Goal: Task Accomplishment & Management: Use online tool/utility

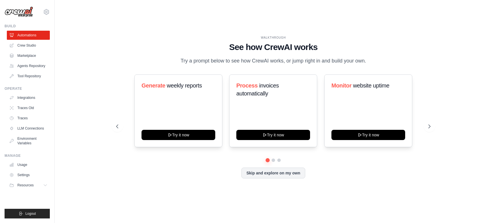
click at [186, 42] on h1 "See how CrewAI works" at bounding box center [273, 47] width 314 height 10
click at [38, 49] on link "Crew Studio" at bounding box center [28, 45] width 43 height 9
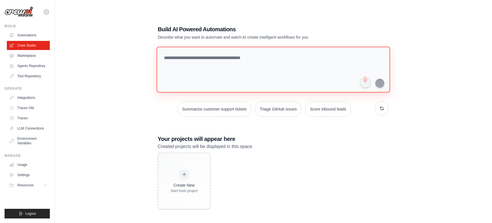
click at [196, 58] on textarea at bounding box center [272, 70] width 233 height 46
click at [132, 109] on div "Build AI Powered Automations Describe what you want to automate and watch AI cr…" at bounding box center [273, 117] width 419 height 223
click at [207, 64] on textarea at bounding box center [272, 70] width 233 height 46
click at [178, 99] on div "Summarize customer support tickets Triage GitHub issues Score inbound leads" at bounding box center [273, 82] width 231 height 70
click at [218, 62] on textarea at bounding box center [272, 70] width 233 height 46
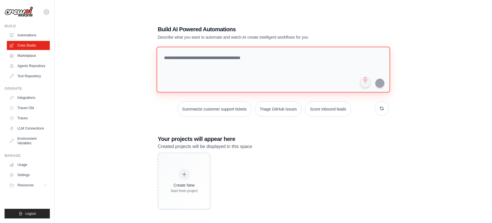
click at [375, 60] on textarea at bounding box center [272, 70] width 233 height 46
click at [411, 58] on div "Build AI Powered Automations Describe what you want to automate and watch AI cr…" at bounding box center [273, 117] width 419 height 223
click at [366, 57] on textarea at bounding box center [272, 70] width 233 height 46
click at [403, 55] on div "Build AI Powered Automations Describe what you want to automate and watch AI cr…" at bounding box center [273, 117] width 419 height 223
click at [368, 60] on textarea at bounding box center [272, 70] width 233 height 46
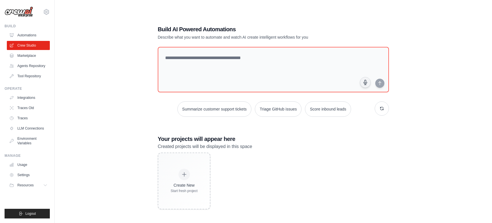
click at [407, 56] on div "Build AI Powered Automations Describe what you want to automate and watch AI cr…" at bounding box center [273, 117] width 419 height 223
click at [376, 59] on textarea at bounding box center [272, 70] width 233 height 46
click at [404, 62] on div "Build AI Powered Automations Describe what you want to automate and watch AI cr…" at bounding box center [273, 117] width 419 height 223
click at [132, 100] on div "Build AI Powered Automations Describe what you want to automate and watch AI cr…" at bounding box center [273, 117] width 419 height 223
click at [223, 63] on textarea at bounding box center [272, 70] width 233 height 46
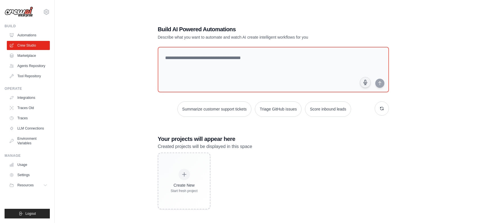
click at [144, 111] on div "Build AI Powered Automations Describe what you want to automate and watch AI cr…" at bounding box center [273, 117] width 419 height 223
click at [340, 68] on textarea at bounding box center [272, 70] width 233 height 46
click at [407, 90] on div "Build AI Powered Automations Describe what you want to automate and watch AI cr…" at bounding box center [273, 117] width 419 height 223
click at [367, 117] on div "Build AI Powered Automations Describe what you want to automate and watch AI cr…" at bounding box center [273, 117] width 245 height 203
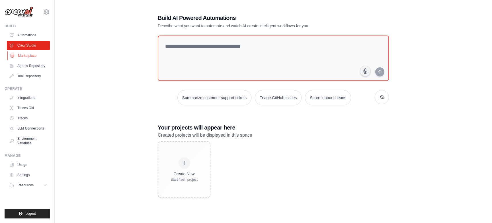
click at [40, 58] on link "Marketplace" at bounding box center [28, 55] width 43 height 9
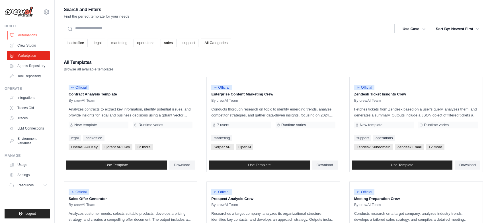
click at [31, 36] on link "Automations" at bounding box center [28, 35] width 43 height 9
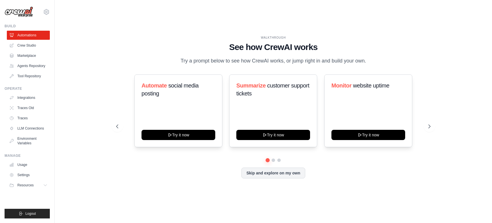
click at [33, 34] on link "Automations" at bounding box center [28, 35] width 43 height 9
click at [430, 129] on icon at bounding box center [430, 127] width 6 height 6
click at [118, 129] on icon at bounding box center [117, 127] width 6 height 6
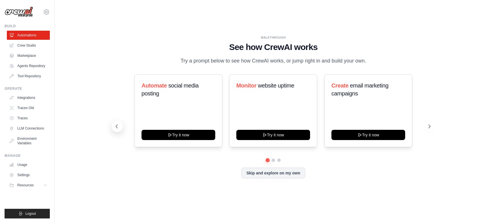
click at [118, 129] on icon at bounding box center [117, 127] width 6 height 6
click at [262, 173] on button "Skip and explore on my own" at bounding box center [272, 172] width 63 height 11
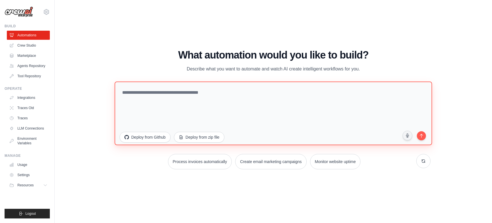
click at [221, 106] on textarea at bounding box center [272, 113] width 317 height 64
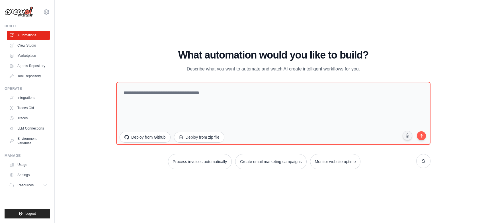
click at [48, 15] on div "xianwei.wu@envision-energy.com Settings" at bounding box center [27, 9] width 45 height 18
click at [47, 11] on icon at bounding box center [47, 12] width 2 height 2
click at [80, 11] on div "WALKTHROUGH See how CrewAI works Try a prompt below to see how CrewAI works, or…" at bounding box center [273, 112] width 419 height 212
click at [49, 14] on icon at bounding box center [46, 12] width 7 height 7
click at [125, 30] on div "WALKTHROUGH See how CrewAI works Try a prompt below to see how CrewAI works, or…" at bounding box center [273, 112] width 419 height 212
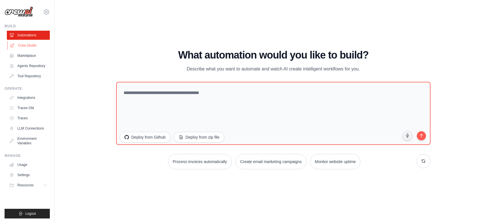
click at [26, 47] on link "Crew Studio" at bounding box center [28, 45] width 43 height 9
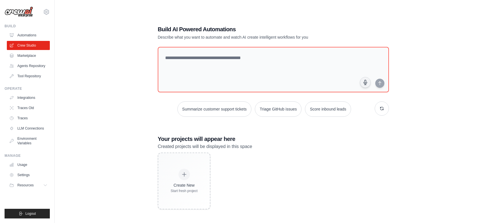
click at [108, 55] on div "Build AI Powered Automations Describe what you want to automate and watch AI cr…" at bounding box center [273, 117] width 419 height 223
click at [254, 63] on textarea at bounding box center [272, 70] width 233 height 46
click at [437, 20] on div "Build AI Powered Automations Describe what you want to automate and watch AI cr…" at bounding box center [273, 117] width 419 height 223
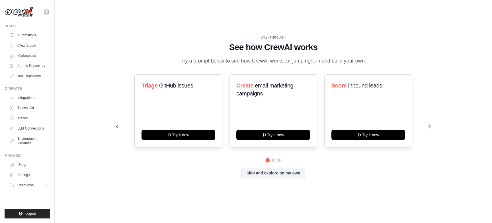
click at [318, 36] on div "WALKTHROUGH" at bounding box center [273, 38] width 314 height 4
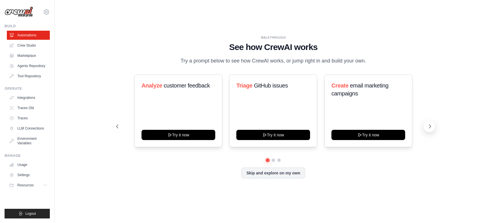
click at [429, 129] on icon at bounding box center [430, 127] width 6 height 6
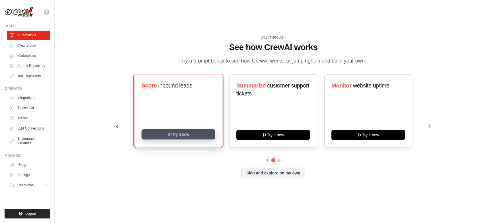
click at [207, 139] on button "Try it now" at bounding box center [178, 134] width 74 height 10
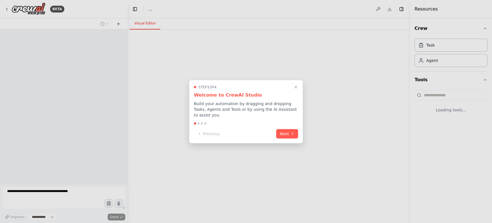
select select "****"
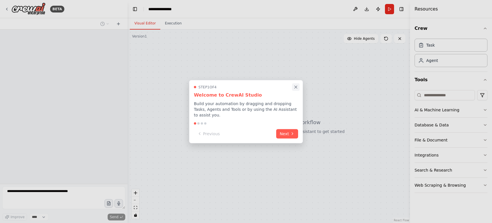
click at [299, 85] on button "Close walkthrough" at bounding box center [295, 86] width 7 height 7
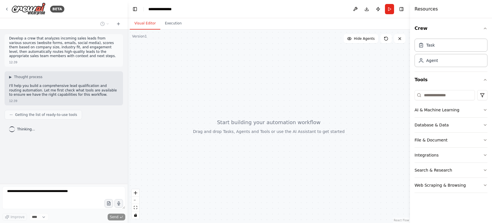
click at [231, 74] on div at bounding box center [268, 127] width 282 height 194
drag, startPoint x: 244, startPoint y: 121, endPoint x: 258, endPoint y: 120, distance: 14.0
click at [259, 121] on div at bounding box center [268, 127] width 282 height 194
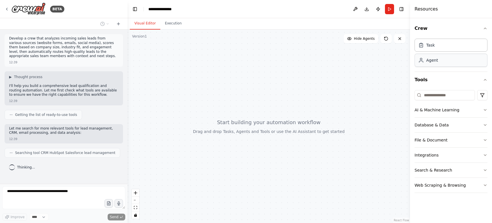
click at [446, 64] on div "Agent" at bounding box center [450, 60] width 73 height 13
click at [442, 67] on div "Task Agent" at bounding box center [450, 51] width 73 height 31
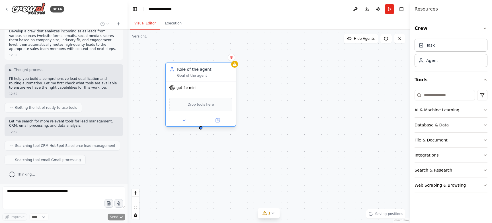
drag, startPoint x: 302, startPoint y: 80, endPoint x: 204, endPoint y: 67, distance: 98.5
click at [204, 67] on div "Role of the agent" at bounding box center [204, 70] width 55 height 6
click at [267, 75] on div "Role of the agent Goal of the agent gpt-4o-mini Drop tools here" at bounding box center [268, 127] width 282 height 194
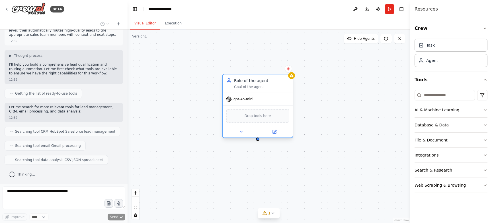
drag, startPoint x: 275, startPoint y: 79, endPoint x: 164, endPoint y: 74, distance: 110.5
click at [226, 78] on div "Role of the agent Goal of the agent" at bounding box center [257, 83] width 63 height 11
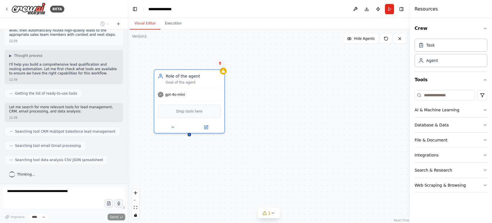
click at [248, 87] on div "Role of the agent Goal of the agent gpt-4o-mini Drop tools here" at bounding box center [268, 127] width 282 height 194
click at [298, 84] on div "Role of the agent Goal of the agent gpt-4o-mini Drop tools here" at bounding box center [268, 127] width 282 height 194
click at [296, 106] on div "Role of the agent Goal of the agent gpt-4o-mini Drop tools here" at bounding box center [268, 127] width 282 height 194
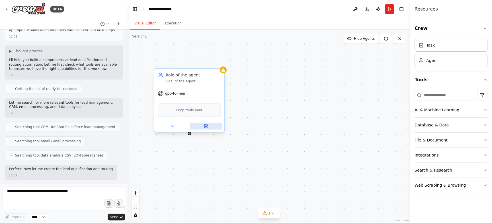
click at [206, 128] on icon at bounding box center [205, 126] width 3 height 3
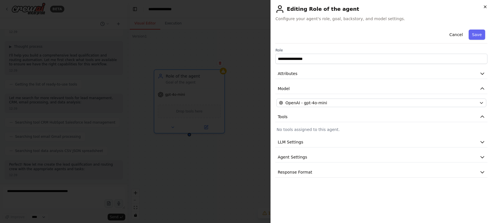
click at [486, 5] on icon "button" at bounding box center [485, 7] width 5 height 5
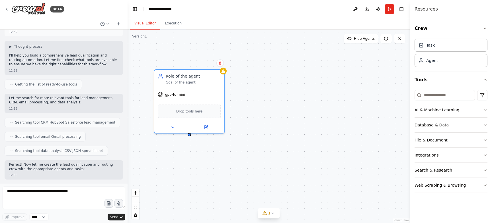
click at [390, 114] on div "Role of the agent Goal of the agent gpt-4o-mini Drop tools here" at bounding box center [268, 127] width 282 height 194
click at [443, 95] on input at bounding box center [444, 95] width 60 height 10
click at [434, 85] on button "Tools" at bounding box center [450, 80] width 73 height 16
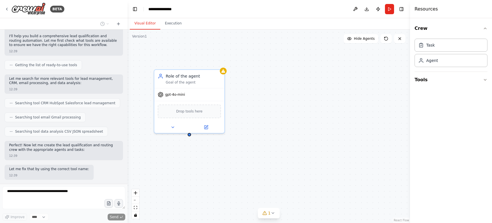
scroll to position [83, 0]
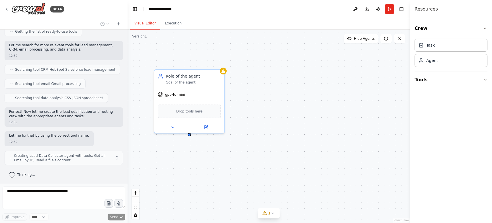
click at [431, 94] on div "Crew Task Agent Tools" at bounding box center [451, 120] width 82 height 205
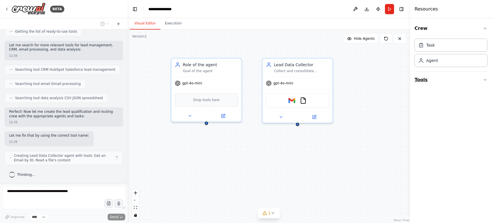
click at [428, 79] on button "Tools" at bounding box center [450, 80] width 73 height 16
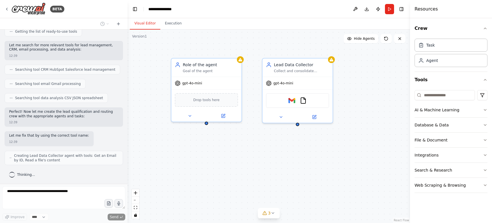
click at [434, 96] on input at bounding box center [444, 95] width 60 height 10
click at [390, 112] on div "Role of the agent Goal of the agent gpt-4o-mini Drop tools here Lead Data Colle…" at bounding box center [268, 127] width 282 height 194
click at [355, 81] on div "Role of the agent Goal of the agent gpt-4o-mini Drop tools here Lead Data Colle…" at bounding box center [268, 127] width 282 height 194
click at [429, 121] on button "Database & Data" at bounding box center [450, 125] width 73 height 15
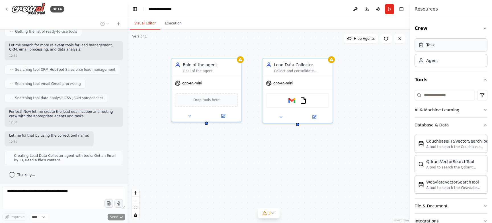
click at [450, 47] on div "Task" at bounding box center [450, 44] width 73 height 13
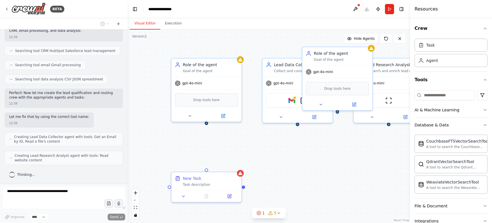
click at [340, 154] on div "Role of the agent Goal of the agent gpt-4o-mini Drop tools here Lead Data Colle…" at bounding box center [268, 127] width 282 height 194
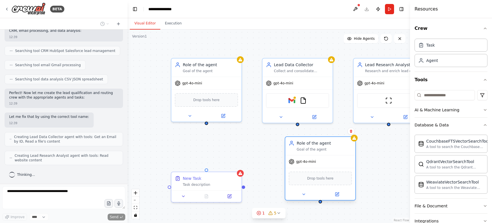
drag, startPoint x: 342, startPoint y: 58, endPoint x: 327, endPoint y: 148, distance: 91.2
click at [327, 148] on div "Role of the agent Goal of the agent" at bounding box center [323, 146] width 55 height 11
click at [384, 140] on div "Role of the agent Goal of the agent gpt-4o-mini Drop tools here Lead Data Colle…" at bounding box center [268, 127] width 282 height 194
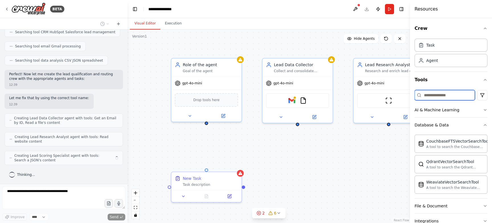
click at [433, 95] on input at bounding box center [444, 95] width 60 height 10
click at [376, 151] on div "Role of the agent Goal of the agent gpt-4o-mini Drop tools here Lead Data Colle…" at bounding box center [268, 127] width 282 height 194
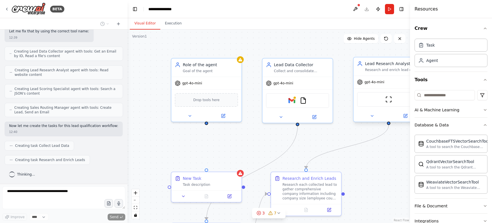
scroll to position [202, 0]
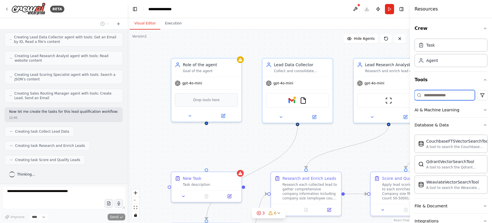
click at [443, 97] on input at bounding box center [444, 95] width 60 height 10
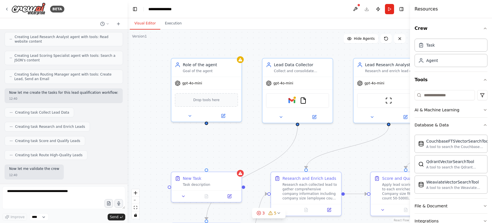
scroll to position [254, 0]
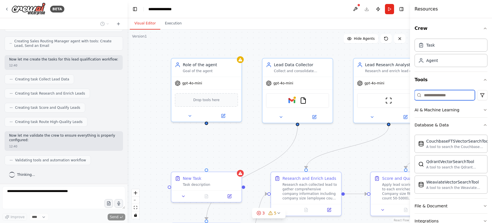
click at [443, 97] on input at bounding box center [444, 95] width 60 height 10
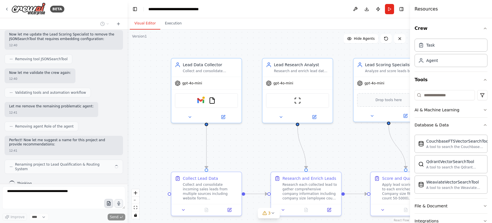
scroll to position [493, 0]
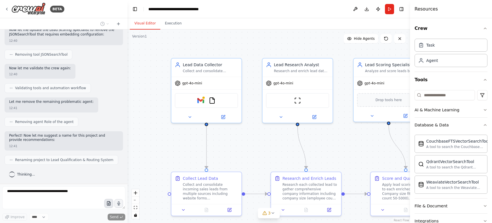
click at [111, 205] on div "BETA Develop a crew that analyzes incoming sales leads from various sources (we…" at bounding box center [246, 111] width 492 height 223
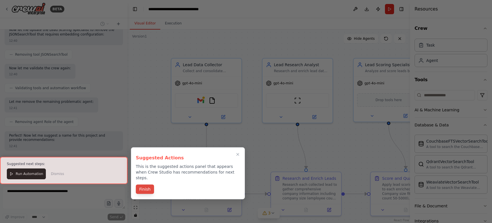
click at [145, 185] on button "Finish" at bounding box center [145, 189] width 18 height 9
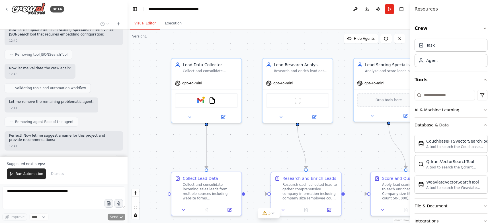
click at [253, 143] on div ".deletable-edge-delete-btn { width: 20px; height: 20px; border: 0px solid #ffff…" at bounding box center [268, 127] width 282 height 194
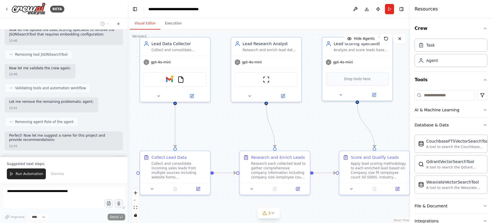
drag, startPoint x: 345, startPoint y: 143, endPoint x: 314, endPoint y: 122, distance: 37.9
click at [314, 122] on div ".deletable-edge-delete-btn { width: 20px; height: 20px; border: 0px solid #ffff…" at bounding box center [268, 127] width 282 height 194
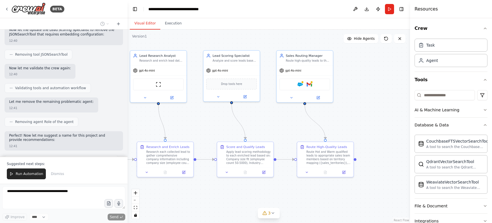
drag, startPoint x: 375, startPoint y: 121, endPoint x: 249, endPoint y: 118, distance: 126.4
click at [249, 118] on div ".deletable-edge-delete-btn { width: 20px; height: 20px; border: 0px solid #ffff…" at bounding box center [268, 127] width 282 height 194
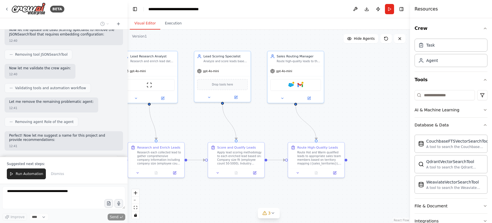
click at [345, 97] on div ".deletable-edge-delete-btn { width: 20px; height: 20px; border: 0px solid #ffff…" at bounding box center [268, 127] width 282 height 194
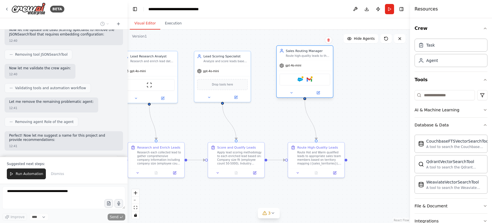
drag, startPoint x: 313, startPoint y: 71, endPoint x: 324, endPoint y: 65, distance: 12.2
click at [324, 65] on div "gpt-4o-mini" at bounding box center [305, 66] width 56 height 10
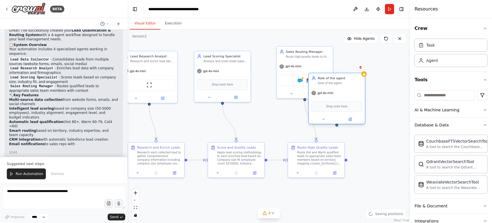
drag, startPoint x: 392, startPoint y: 80, endPoint x: 329, endPoint y: 79, distance: 63.5
click at [329, 79] on div "Role of the agent" at bounding box center [340, 78] width 44 height 5
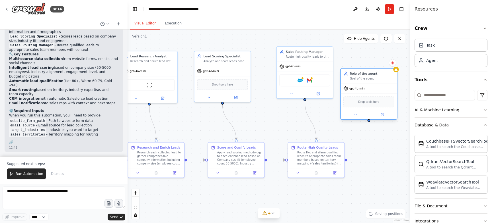
drag, startPoint x: 349, startPoint y: 79, endPoint x: 388, endPoint y: 77, distance: 39.6
click at [388, 76] on div "Role of the agent" at bounding box center [372, 73] width 44 height 5
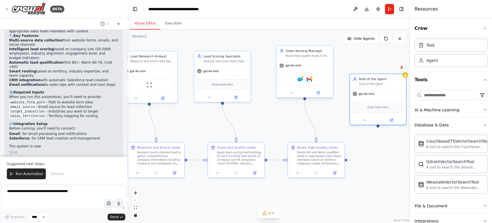
click at [332, 73] on div "Salesforce Gmail" at bounding box center [305, 80] width 56 height 18
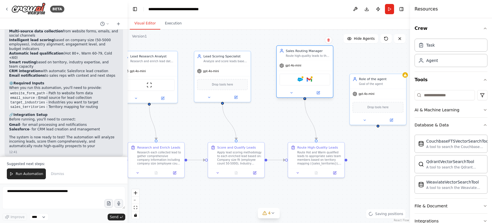
scroll to position [710, 0]
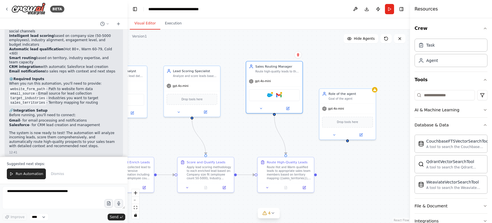
drag, startPoint x: 333, startPoint y: 71, endPoint x: 298, endPoint y: 88, distance: 39.1
click at [298, 88] on div ".deletable-edge-delete-btn { width: 20px; height: 20px; border: 0px solid #ffff…" at bounding box center [268, 127] width 282 height 194
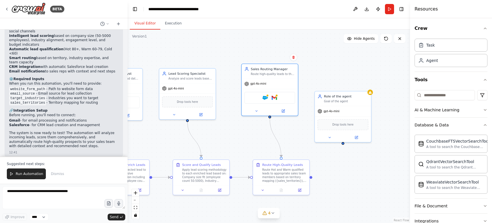
click at [331, 75] on div ".deletable-edge-delete-btn { width: 20px; height: 20px; border: 0px solid #ffff…" at bounding box center [268, 127] width 282 height 194
click at [442, 48] on div "Task" at bounding box center [450, 44] width 73 height 13
click at [378, 73] on div "Task description" at bounding box center [382, 73] width 44 height 4
click at [378, 74] on div "Task description" at bounding box center [382, 73] width 44 height 4
drag, startPoint x: 390, startPoint y: 70, endPoint x: 372, endPoint y: 64, distance: 19.0
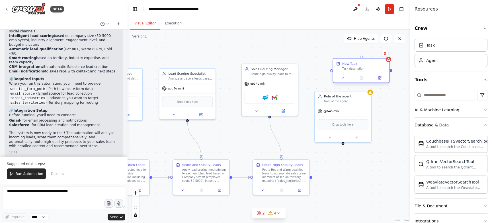
click at [372, 64] on div "New Task" at bounding box center [364, 63] width 44 height 5
click at [380, 79] on icon at bounding box center [379, 78] width 3 height 3
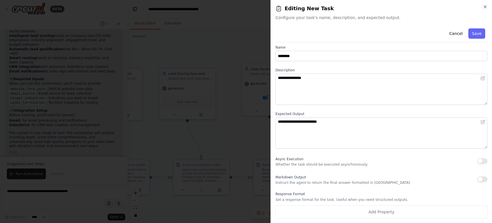
scroll to position [0, 0]
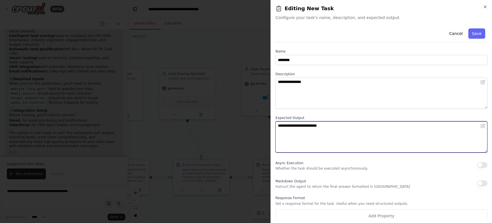
click at [346, 128] on textarea "**********" at bounding box center [381, 136] width 212 height 31
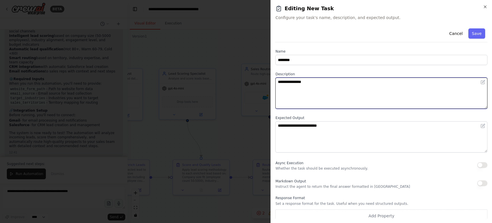
click at [337, 89] on textarea "**********" at bounding box center [381, 93] width 212 height 31
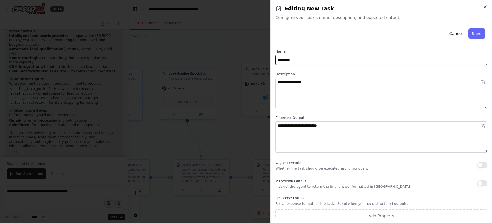
click at [332, 63] on input "********" at bounding box center [381, 60] width 212 height 10
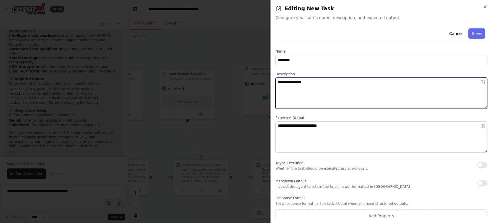
click at [332, 85] on textarea "**********" at bounding box center [381, 93] width 212 height 31
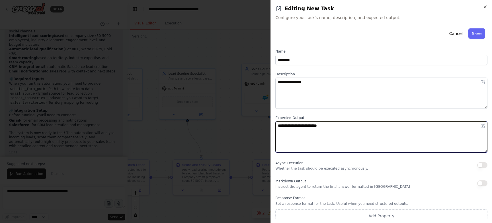
click at [337, 130] on textarea "**********" at bounding box center [381, 136] width 212 height 31
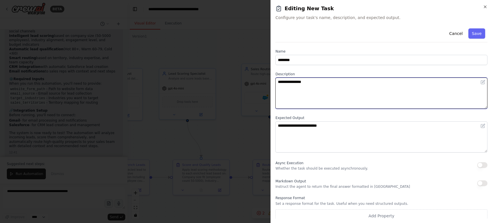
click at [343, 83] on textarea "**********" at bounding box center [381, 93] width 212 height 31
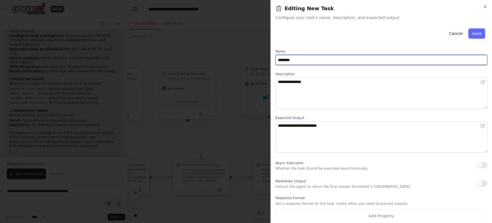
click at [367, 55] on input "********" at bounding box center [381, 60] width 212 height 10
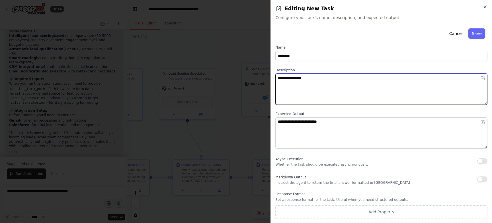
click at [351, 99] on textarea "**********" at bounding box center [381, 89] width 212 height 31
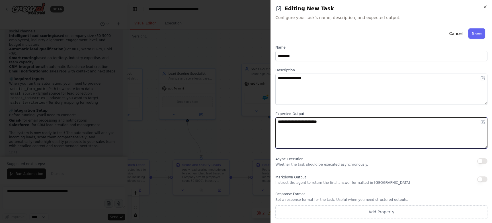
click at [351, 128] on textarea "**********" at bounding box center [381, 133] width 212 height 31
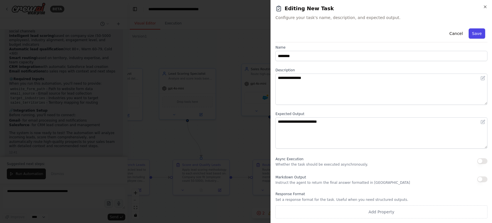
click at [477, 38] on button "Save" at bounding box center [476, 33] width 17 height 10
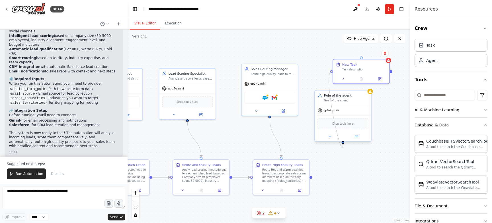
drag, startPoint x: 331, startPoint y: 71, endPoint x: 344, endPoint y: 142, distance: 72.0
click at [216, 142] on div "Lead Data Collector Collect and consolidate incoming sales leads from multiple …" at bounding box center [102, 124] width 227 height 156
drag, startPoint x: 367, startPoint y: 67, endPoint x: 324, endPoint y: 67, distance: 42.7
click at [324, 67] on div "Task description" at bounding box center [328, 69] width 44 height 4
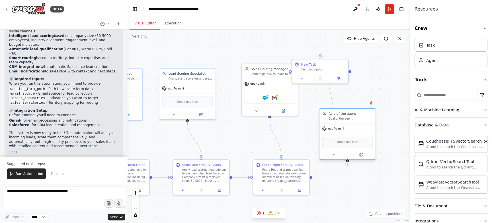
drag, startPoint x: 356, startPoint y: 114, endPoint x: 363, endPoint y: 128, distance: 15.7
click at [363, 128] on div "gpt-4o-mini" at bounding box center [347, 129] width 56 height 10
drag, startPoint x: 336, startPoint y: 70, endPoint x: 364, endPoint y: 70, distance: 28.2
click at [364, 70] on div "Task description" at bounding box center [350, 69] width 44 height 4
click at [270, 83] on div "gpt-4o-mini" at bounding box center [270, 83] width 56 height 10
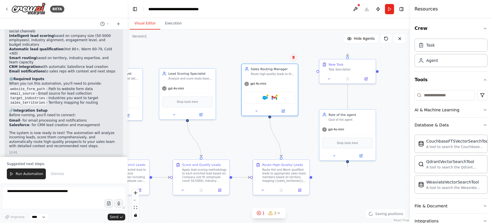
click at [292, 55] on button at bounding box center [293, 57] width 7 height 7
click at [279, 58] on button "Confirm" at bounding box center [277, 57] width 20 height 7
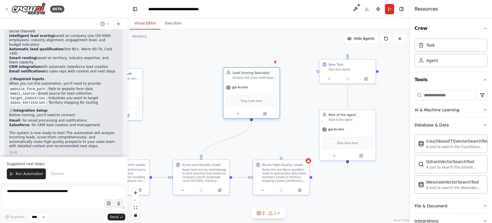
drag, startPoint x: 166, startPoint y: 85, endPoint x: 231, endPoint y: 85, distance: 64.3
click at [231, 85] on div "gpt-4o-mini" at bounding box center [251, 88] width 56 height 10
click at [274, 63] on icon at bounding box center [275, 61] width 3 height 3
click at [276, 61] on icon at bounding box center [275, 61] width 3 height 3
click at [264, 59] on button "Confirm" at bounding box center [259, 62] width 20 height 7
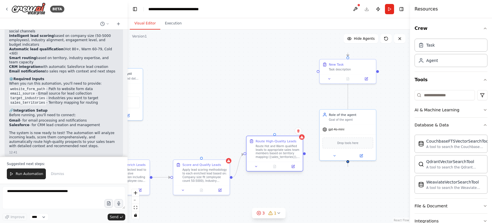
drag, startPoint x: 286, startPoint y: 173, endPoint x: 260, endPoint y: 68, distance: 107.5
click at [260, 145] on div "Route Hot and Warm qualified leads to appropriate sales team members based on t…" at bounding box center [278, 152] width 44 height 15
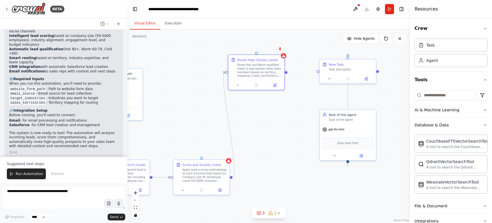
click at [281, 52] on div "Confirm" at bounding box center [280, 49] width 10 height 10
click at [281, 49] on icon at bounding box center [279, 48] width 3 height 3
click at [268, 49] on button "Confirm" at bounding box center [264, 49] width 20 height 7
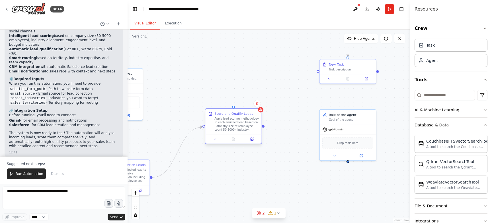
drag, startPoint x: 203, startPoint y: 173, endPoint x: 237, endPoint y: 124, distance: 59.3
click at [237, 124] on div "Apply lead scoring methodology to each enriched lead based on: Company size fit…" at bounding box center [236, 124] width 44 height 15
click at [258, 103] on icon at bounding box center [257, 103] width 2 height 3
click at [244, 102] on button "Confirm" at bounding box center [241, 103] width 20 height 7
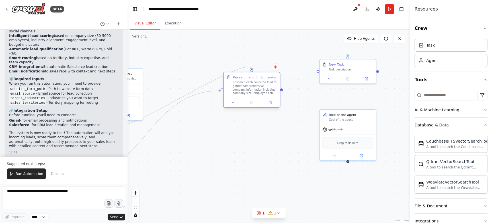
drag, startPoint x: 144, startPoint y: 174, endPoint x: 274, endPoint y: 85, distance: 157.6
click at [274, 85] on div "Research each collected lead to gather comprehensive company information includ…" at bounding box center [255, 88] width 44 height 15
click at [275, 71] on div "Confirm" at bounding box center [275, 66] width 7 height 7
click at [275, 67] on icon at bounding box center [275, 66] width 3 height 3
click at [266, 65] on button "Confirm" at bounding box center [259, 67] width 20 height 7
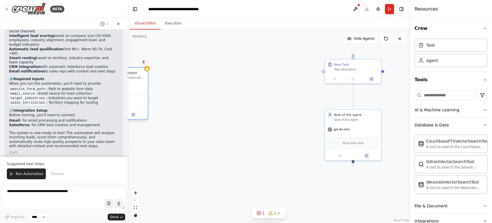
drag, startPoint x: 132, startPoint y: 90, endPoint x: 242, endPoint y: 95, distance: 109.7
click at [148, 92] on div "gpt-4o-mini" at bounding box center [120, 88] width 56 height 10
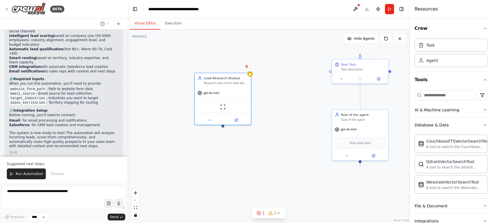
click at [247, 70] on div "Confirm" at bounding box center [247, 67] width 10 height 10
click at [247, 68] on icon at bounding box center [246, 66] width 3 height 3
click at [240, 66] on div ".deletable-edge-delete-btn { width: 20px; height: 20px; border: 0px solid #ffff…" at bounding box center [268, 127] width 282 height 194
click at [251, 76] on div "Lead Research Analyst Research and enrich lead data by gathering company inform…" at bounding box center [222, 98] width 57 height 53
click at [247, 66] on icon at bounding box center [246, 66] width 2 height 3
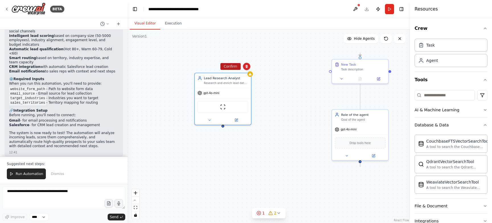
click at [234, 65] on button "Confirm" at bounding box center [230, 66] width 20 height 7
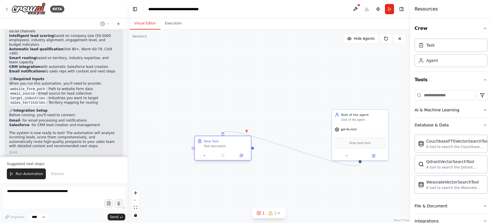
drag, startPoint x: 375, startPoint y: 71, endPoint x: 240, endPoint y: 150, distance: 156.5
click at [240, 150] on div "New Task Task description" at bounding box center [223, 143] width 56 height 15
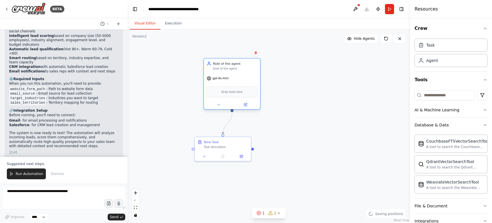
drag, startPoint x: 361, startPoint y: 126, endPoint x: 238, endPoint y: 74, distance: 133.4
click at [237, 74] on div "gpt-4o-mini" at bounding box center [232, 78] width 56 height 10
click at [228, 160] on div at bounding box center [223, 155] width 56 height 9
click at [224, 133] on circle "Edge from 619e6853-bfa7-41b6-b545-d5c9ccec8205 to a94463ed-6421-461f-ab37-d87cc…" at bounding box center [223, 132] width 5 height 5
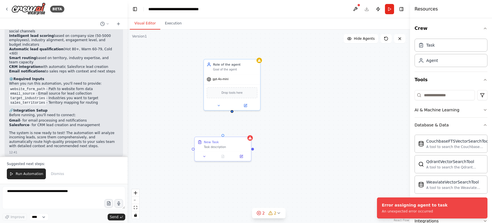
click at [244, 121] on div ".deletable-edge-delete-btn { width: 20px; height: 20px; border: 0px solid #ffff…" at bounding box center [268, 127] width 282 height 194
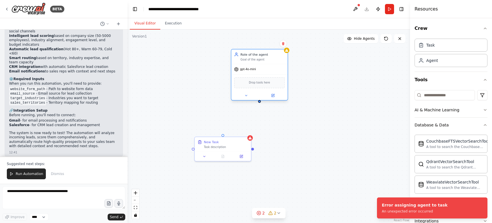
drag, startPoint x: 237, startPoint y: 77, endPoint x: 261, endPoint y: 69, distance: 24.9
click at [261, 69] on div "gpt-4o-mini" at bounding box center [259, 69] width 56 height 10
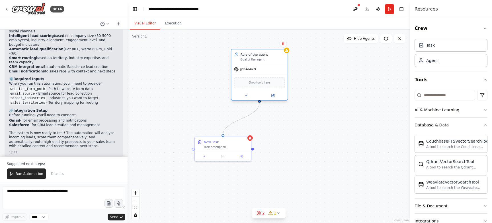
drag, startPoint x: 223, startPoint y: 135, endPoint x: 258, endPoint y: 98, distance: 51.5
click at [229, 98] on div "Lead Data Collector Collect and consolidate incoming sales leads from multiple …" at bounding box center [115, 124] width 227 height 156
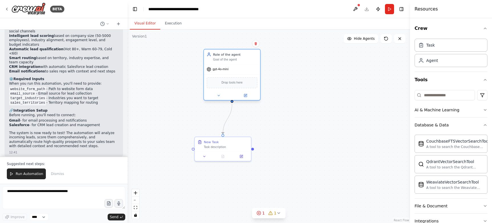
drag, startPoint x: 271, startPoint y: 69, endPoint x: 242, endPoint y: 70, distance: 29.0
click at [242, 70] on div "gpt-4o-mini" at bounding box center [232, 69] width 56 height 10
click at [245, 83] on div "Drop tools here" at bounding box center [232, 82] width 51 height 11
click at [246, 85] on div "Drop tools here" at bounding box center [232, 82] width 51 height 11
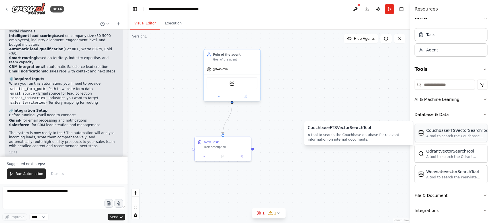
scroll to position [11, 0]
click at [482, 110] on button "Database & Data" at bounding box center [450, 114] width 73 height 15
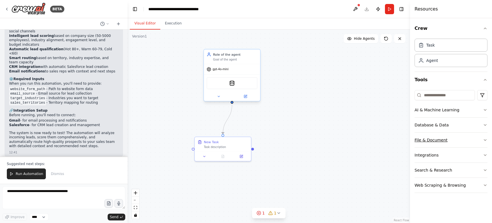
click at [464, 140] on button "File & Document" at bounding box center [450, 140] width 73 height 15
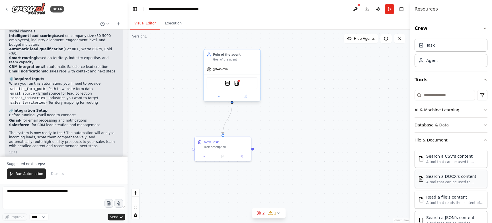
scroll to position [10, 0]
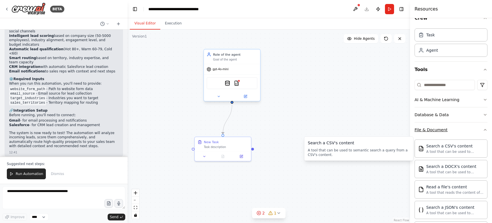
click at [459, 131] on button "File & Document" at bounding box center [450, 130] width 73 height 15
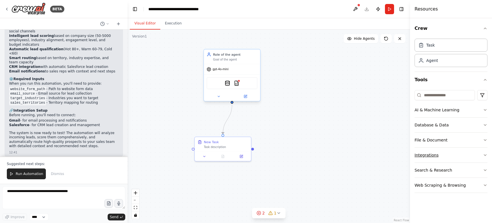
click at [456, 160] on button "Integrations" at bounding box center [450, 155] width 73 height 15
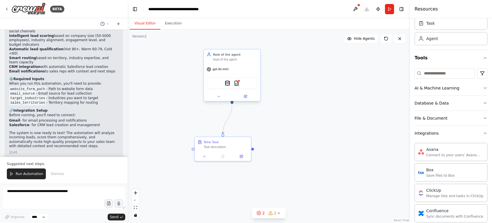
scroll to position [37, 0]
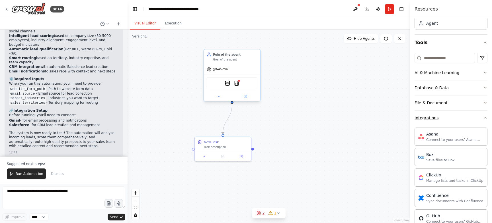
click at [464, 124] on button "Integrations" at bounding box center [450, 118] width 73 height 15
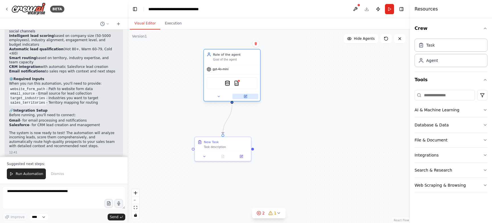
click at [246, 97] on icon at bounding box center [245, 96] width 3 height 3
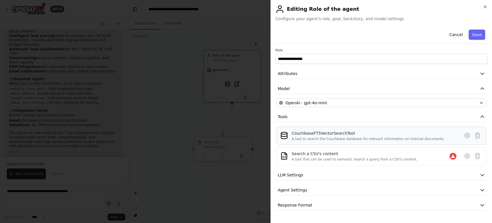
click at [407, 138] on div "A tool to search the Couchbase database for relevant information on internal do…" at bounding box center [367, 139] width 153 height 5
click at [465, 134] on icon at bounding box center [466, 135] width 5 height 5
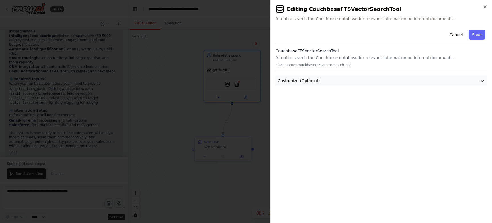
click at [406, 79] on button "Customize (Optional)" at bounding box center [381, 81] width 212 height 11
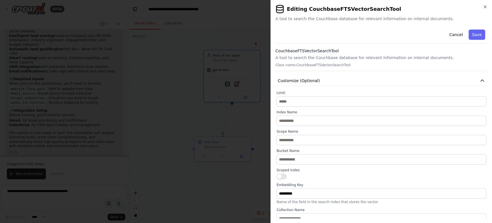
scroll to position [5, 0]
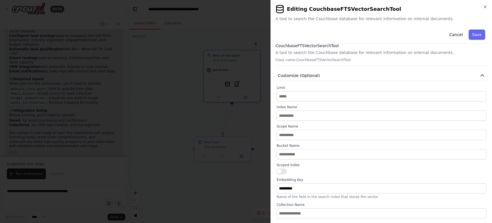
click at [481, 5] on h2 "Editing CouchbaseFTSVectorSearchTool" at bounding box center [381, 9] width 212 height 9
click at [482, 9] on h2 "Editing CouchbaseFTSVectorSearchTool" at bounding box center [381, 9] width 212 height 9
click at [485, 7] on icon "button" at bounding box center [485, 7] width 5 height 5
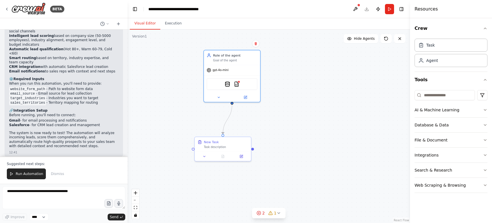
click at [333, 141] on div ".deletable-edge-delete-btn { width: 20px; height: 20px; border: 0px solid #ffff…" at bounding box center [268, 127] width 282 height 194
drag, startPoint x: 249, startPoint y: 62, endPoint x: 246, endPoint y: 62, distance: 3.4
click at [246, 62] on div "Role of the agent Goal of the agent" at bounding box center [227, 57] width 56 height 15
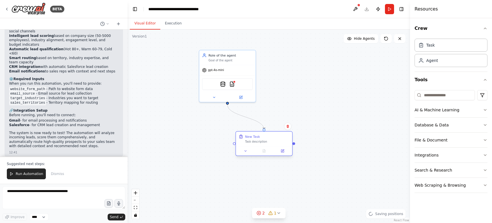
drag, startPoint x: 239, startPoint y: 143, endPoint x: 267, endPoint y: 137, distance: 28.0
click at [267, 137] on div "New Task" at bounding box center [267, 137] width 44 height 5
click at [258, 142] on div "Task description" at bounding box center [267, 142] width 44 height 4
click at [263, 145] on div "New Task Task description" at bounding box center [264, 139] width 56 height 15
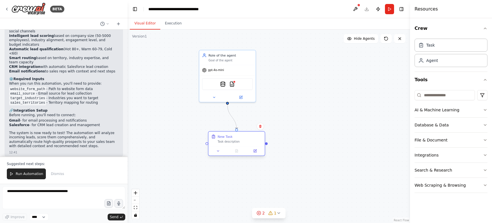
drag, startPoint x: 281, startPoint y: 137, endPoint x: 245, endPoint y: 140, distance: 36.3
click at [245, 139] on div "New Task" at bounding box center [239, 137] width 44 height 5
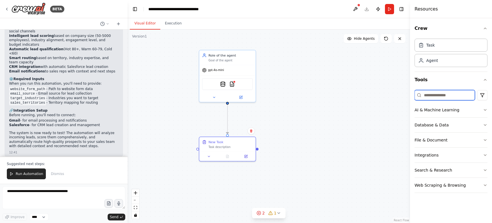
click at [429, 97] on input at bounding box center [444, 95] width 60 height 10
click at [390, 83] on div ".deletable-edge-delete-btn { width: 20px; height: 20px; border: 0px solid #ffff…" at bounding box center [268, 127] width 282 height 194
click at [361, 71] on div ".deletable-edge-delete-btn { width: 20px; height: 20px; border: 0px solid #ffff…" at bounding box center [268, 127] width 282 height 194
click at [306, 27] on div "Visual Editor Execution" at bounding box center [268, 23] width 282 height 11
click at [137, 9] on button "Toggle Left Sidebar" at bounding box center [135, 9] width 8 height 8
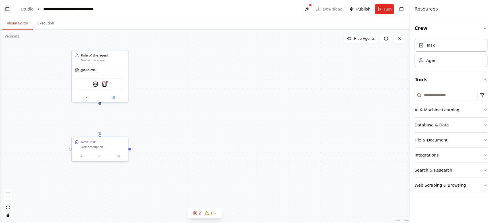
click at [6, 9] on button "Toggle Left Sidebar" at bounding box center [7, 9] width 8 height 8
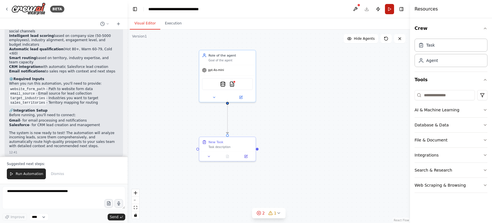
click at [390, 8] on button "Run" at bounding box center [389, 9] width 9 height 10
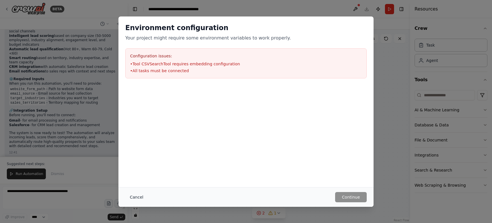
click at [140, 196] on button "Cancel" at bounding box center [136, 197] width 22 height 10
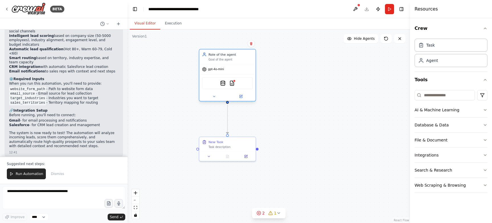
click at [230, 86] on div "CouchbaseFTSVectorSearchTool CSVSearchTool" at bounding box center [227, 83] width 51 height 12
click at [235, 83] on div "CouchbaseFTSVectorSearchTool CSVSearchTool" at bounding box center [227, 83] width 51 height 12
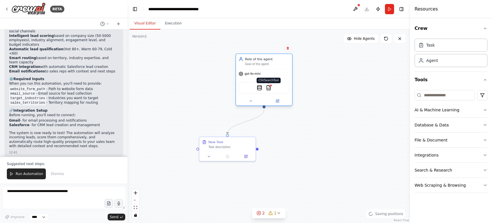
drag, startPoint x: 233, startPoint y: 85, endPoint x: 270, endPoint y: 88, distance: 37.8
click at [270, 88] on img at bounding box center [268, 87] width 5 height 5
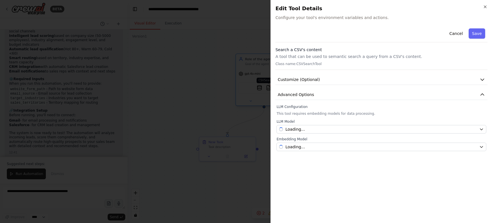
click at [270, 88] on div at bounding box center [246, 111] width 492 height 223
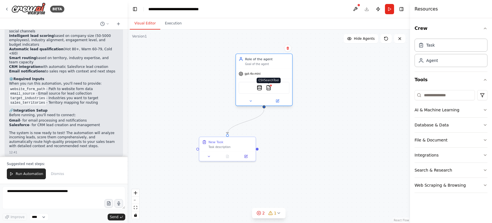
click at [271, 88] on img at bounding box center [268, 87] width 5 height 5
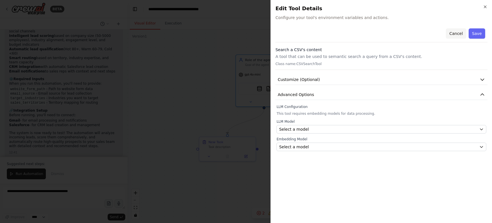
click at [456, 34] on button "Cancel" at bounding box center [456, 33] width 20 height 10
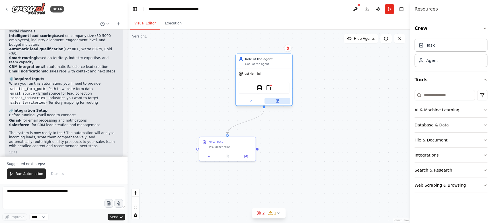
click at [277, 101] on icon at bounding box center [278, 101] width 2 height 2
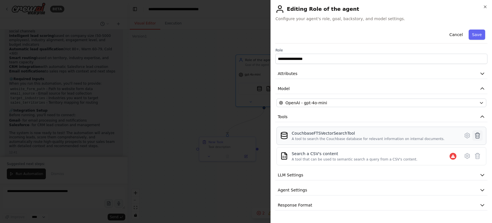
click at [474, 137] on icon at bounding box center [477, 135] width 7 height 7
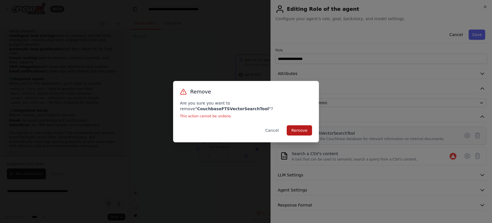
click at [306, 128] on button "Remove" at bounding box center [299, 130] width 25 height 10
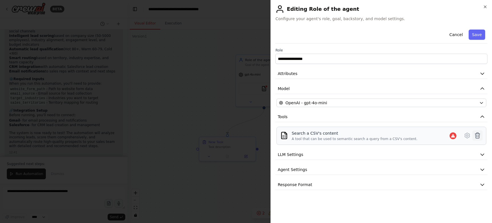
click at [479, 138] on icon at bounding box center [477, 135] width 7 height 7
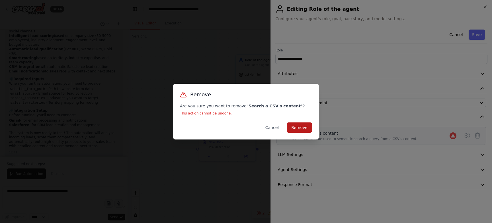
click at [305, 131] on button "Remove" at bounding box center [299, 128] width 25 height 10
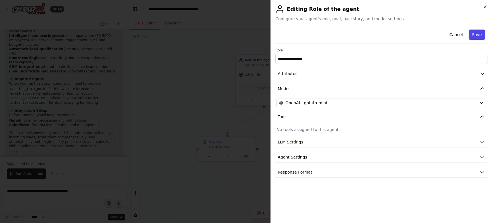
click at [479, 33] on button "Save" at bounding box center [476, 35] width 17 height 10
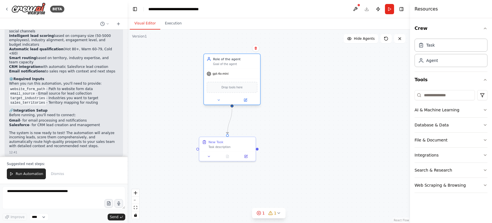
drag, startPoint x: 281, startPoint y: 63, endPoint x: 246, endPoint y: 64, distance: 34.2
click at [246, 64] on div "Goal of the agent" at bounding box center [235, 64] width 44 height 4
click at [388, 11] on button "Run" at bounding box center [389, 9] width 9 height 10
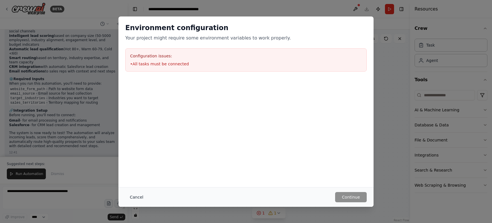
click at [136, 197] on button "Cancel" at bounding box center [136, 197] width 22 height 10
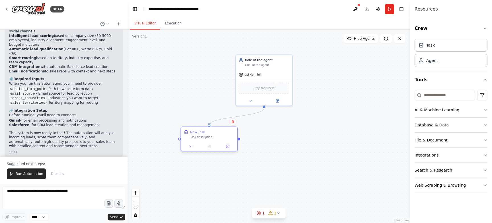
drag, startPoint x: 239, startPoint y: 150, endPoint x: 219, endPoint y: 142, distance: 20.8
click at [219, 142] on div "New Task Task description" at bounding box center [208, 139] width 57 height 25
click at [226, 147] on icon at bounding box center [227, 146] width 3 height 3
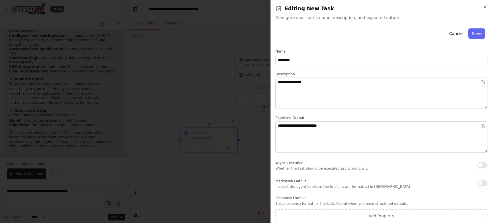
scroll to position [4, 0]
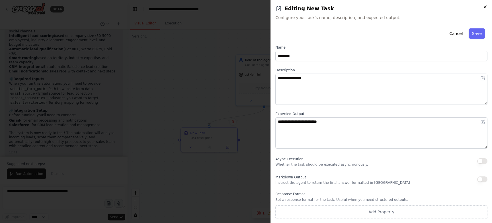
click at [486, 7] on icon "button" at bounding box center [485, 7] width 5 height 5
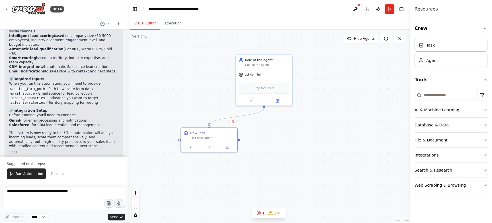
click at [307, 150] on div ".deletable-edge-delete-btn { width: 20px; height: 20px; border: 0px solid #ffff…" at bounding box center [268, 127] width 282 height 194
drag, startPoint x: 239, startPoint y: 139, endPoint x: 299, endPoint y: 185, distance: 75.7
click at [229, 185] on div "Lead Data Collector Collect and consolidate incoming sales leads from multiple …" at bounding box center [115, 124] width 227 height 156
click at [238, 141] on div ".deletable-edge-delete-btn { width: 20px; height: 20px; border: 0px solid #ffff…" at bounding box center [268, 127] width 282 height 194
drag, startPoint x: 239, startPoint y: 139, endPoint x: 294, endPoint y: 190, distance: 74.3
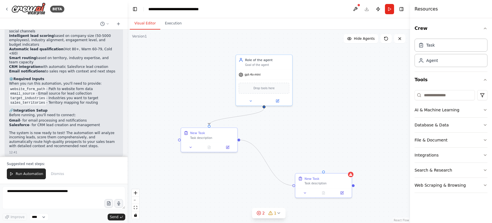
click at [294, 190] on div ".deletable-edge-delete-btn { width: 20px; height: 20px; border: 0px solid #ffff…" at bounding box center [268, 127] width 282 height 194
drag, startPoint x: 329, startPoint y: 179, endPoint x: 337, endPoint y: 157, distance: 23.0
click at [337, 157] on div "New Task Task description" at bounding box center [336, 157] width 44 height 9
click at [388, 10] on button "Run" at bounding box center [389, 9] width 9 height 10
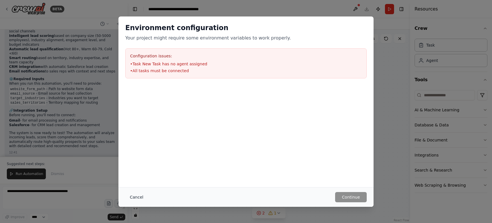
click at [138, 195] on button "Cancel" at bounding box center [136, 197] width 22 height 10
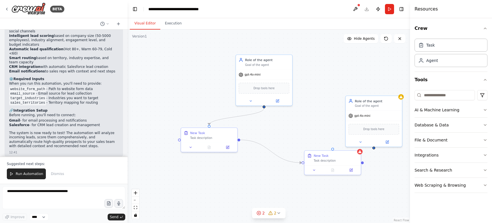
click at [363, 163] on div ".deletable-edge-delete-btn { width: 20px; height: 20px; border: 0px solid #ffff…" at bounding box center [268, 127] width 282 height 194
drag, startPoint x: 362, startPoint y: 162, endPoint x: 373, endPoint y: 147, distance: 18.2
click at [373, 147] on div ".deletable-edge-delete-btn { width: 20px; height: 20px; border: 0px solid #ffff…" at bounding box center [268, 127] width 282 height 194
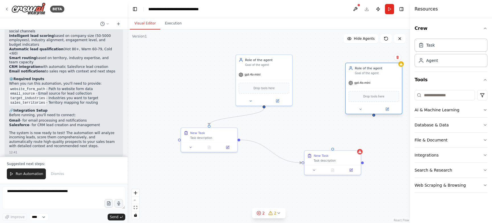
drag, startPoint x: 364, startPoint y: 105, endPoint x: 365, endPoint y: 72, distance: 33.0
click at [365, 72] on div "Goal of the agent" at bounding box center [377, 73] width 44 height 4
drag, startPoint x: 333, startPoint y: 149, endPoint x: 374, endPoint y: 113, distance: 54.0
click at [229, 113] on div "Lead Data Collector Collect and consolidate incoming sales leads from multiple …" at bounding box center [115, 124] width 227 height 156
click at [384, 132] on div ".deletable-edge-delete-btn { width: 20px; height: 20px; border: 0px solid #ffff…" at bounding box center [268, 127] width 282 height 194
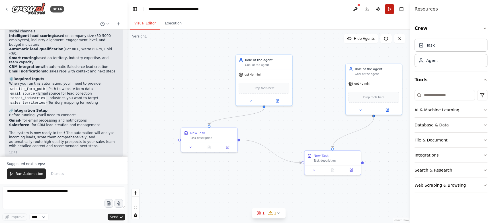
click at [389, 12] on button "Run" at bounding box center [389, 9] width 9 height 10
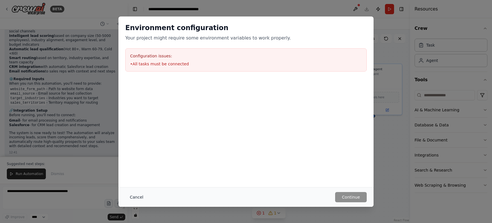
click at [137, 197] on button "Cancel" at bounding box center [136, 197] width 22 height 10
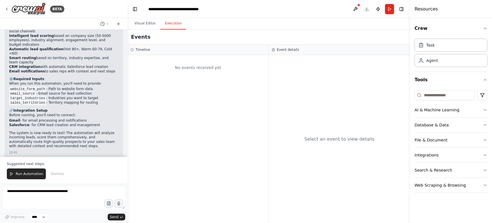
click at [169, 26] on button "Execution" at bounding box center [173, 24] width 26 height 12
click at [149, 24] on button "Visual Editor" at bounding box center [145, 24] width 30 height 12
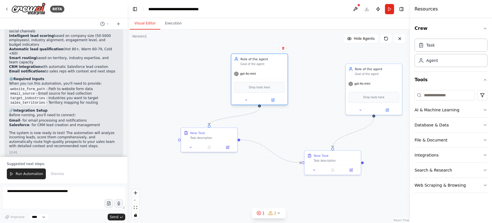
drag, startPoint x: 281, startPoint y: 65, endPoint x: 233, endPoint y: 56, distance: 48.2
click at [240, 62] on div "Goal of the agent" at bounding box center [262, 64] width 44 height 4
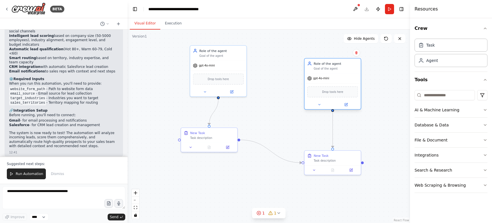
drag, startPoint x: 380, startPoint y: 73, endPoint x: 325, endPoint y: 67, distance: 55.6
click at [324, 67] on div "Goal of the agent" at bounding box center [336, 69] width 44 height 4
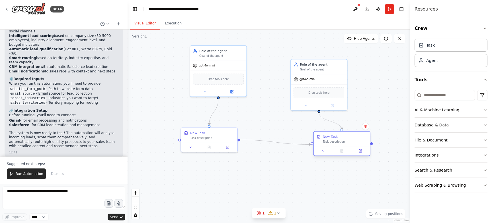
drag, startPoint x: 345, startPoint y: 162, endPoint x: 326, endPoint y: 156, distance: 20.2
click at [326, 146] on div "New Task Task description" at bounding box center [342, 139] width 56 height 15
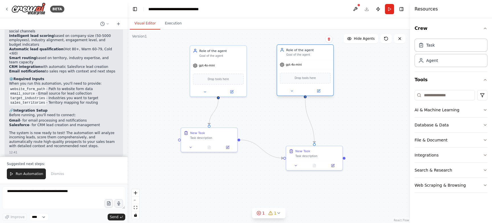
drag, startPoint x: 326, startPoint y: 72, endPoint x: 312, endPoint y: 56, distance: 20.6
click at [312, 56] on div "Role of the agent Goal of the agent" at bounding box center [305, 52] width 56 height 15
drag, startPoint x: 236, startPoint y: 73, endPoint x: 196, endPoint y: 73, distance: 40.4
click at [196, 73] on div "Drop tools here" at bounding box center [218, 78] width 51 height 11
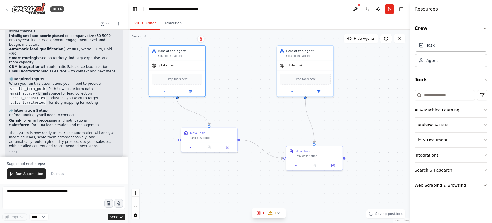
click at [254, 15] on header "**********" at bounding box center [268, 9] width 282 height 18
click at [345, 158] on div ".deletable-edge-delete-btn { width: 20px; height: 20px; border: 0px solid #ffff…" at bounding box center [268, 127] width 282 height 194
click at [345, 158] on div at bounding box center [344, 157] width 3 height 3
drag, startPoint x: 345, startPoint y: 158, endPoint x: 306, endPoint y: 96, distance: 72.6
click at [229, 96] on div "Lead Data Collector Collect and consolidate incoming sales leads from multiple …" at bounding box center [115, 124] width 227 height 156
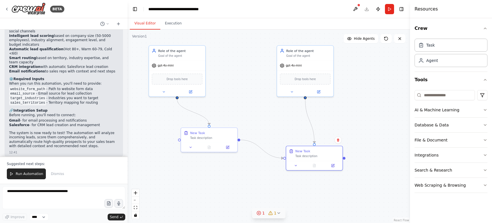
click at [260, 214] on icon at bounding box center [258, 213] width 5 height 5
click at [260, 203] on span "All tasks must be connected" at bounding box center [239, 205] width 48 height 5
click at [322, 190] on button at bounding box center [324, 191] width 10 height 7
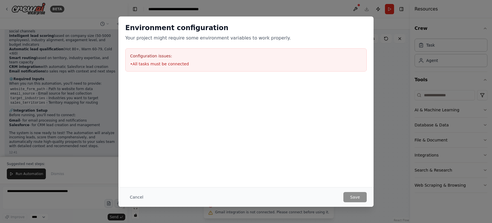
click at [323, 179] on div "Environment configuration Your project might require some environment variables…" at bounding box center [245, 102] width 255 height 171
click at [135, 197] on button "Cancel" at bounding box center [136, 197] width 22 height 10
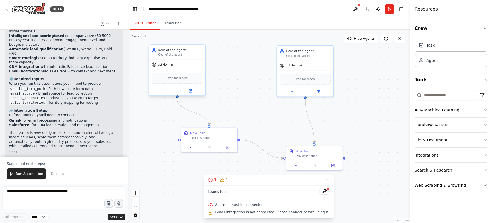
click at [177, 57] on div "Role of the agent Goal of the agent" at bounding box center [177, 52] width 56 height 15
click at [202, 38] on icon at bounding box center [200, 39] width 3 height 3
click at [199, 37] on button at bounding box center [200, 39] width 7 height 7
click at [202, 44] on div "Confirm" at bounding box center [201, 40] width 10 height 10
click at [202, 39] on icon at bounding box center [200, 39] width 3 height 3
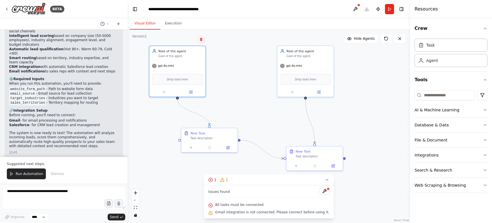
click at [203, 39] on button at bounding box center [200, 39] width 7 height 7
click at [191, 38] on button "Confirm" at bounding box center [185, 39] width 20 height 7
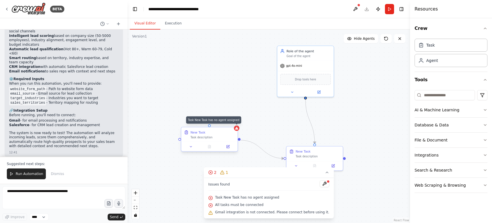
click at [237, 127] on icon at bounding box center [237, 129] width 4 height 4
click at [234, 119] on button at bounding box center [232, 122] width 7 height 7
click at [222, 121] on button "Confirm" at bounding box center [217, 122] width 20 height 7
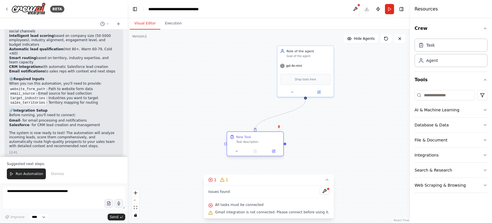
drag, startPoint x: 308, startPoint y: 159, endPoint x: 243, endPoint y: 140, distance: 67.9
click at [243, 140] on div "New Task Task description" at bounding box center [255, 139] width 56 height 15
click at [387, 35] on button at bounding box center [385, 38] width 11 height 9
click at [307, 125] on div ".deletable-edge-delete-btn { width: 20px; height: 20px; border: 0px solid #ffff…" at bounding box center [268, 127] width 282 height 194
click at [386, 7] on button "Run" at bounding box center [389, 9] width 9 height 10
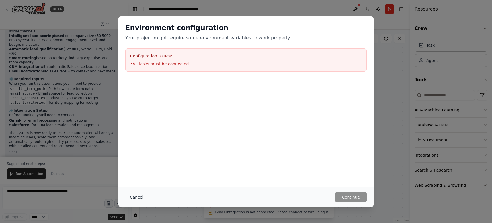
click at [140, 195] on button "Cancel" at bounding box center [136, 197] width 22 height 10
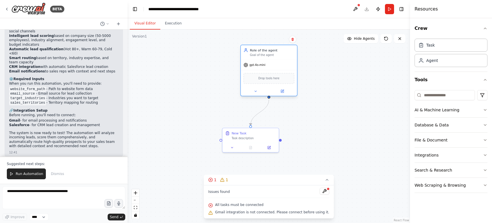
drag, startPoint x: 320, startPoint y: 56, endPoint x: 286, endPoint y: 55, distance: 34.4
click at [285, 55] on div "Goal of the agent" at bounding box center [272, 55] width 44 height 4
click at [361, 41] on button "Hide Agents" at bounding box center [360, 38] width 34 height 9
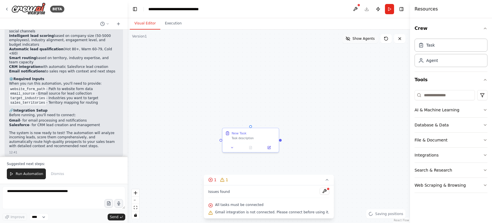
click at [365, 40] on span "Show Agents" at bounding box center [363, 38] width 22 height 5
click at [266, 134] on div "New Task Task description" at bounding box center [253, 134] width 44 height 9
click at [266, 104] on icon "Edge from 9bd1732b-f8be-4f0d-9c66-90ad3d7727fc to b63d1c3e-aa74-4627-9481-8f932…" at bounding box center [259, 113] width 18 height 26
click at [260, 115] on div ".deletable-edge-delete-btn { width: 20px; height: 20px; border: 0px solid #ffff…" at bounding box center [268, 127] width 282 height 194
click at [260, 113] on icon "Edge from 9bd1732b-f8be-4f0d-9c66-90ad3d7727fc to b63d1c3e-aa74-4627-9481-8f932…" at bounding box center [259, 113] width 18 height 26
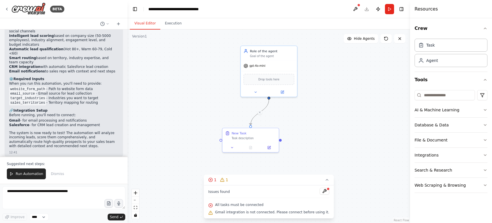
click at [260, 113] on icon at bounding box center [259, 113] width 3 height 4
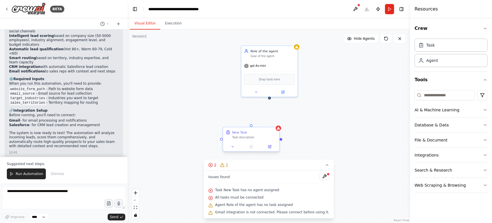
click at [281, 141] on div ".deletable-edge-delete-btn { width: 20px; height: 20px; border: 0px solid #ffff…" at bounding box center [268, 127] width 282 height 194
drag, startPoint x: 282, startPoint y: 140, endPoint x: 269, endPoint y: 100, distance: 42.2
click at [269, 100] on div ".deletable-edge-delete-btn { width: 20px; height: 20px; border: 0px solid #ffff…" at bounding box center [268, 127] width 282 height 194
drag, startPoint x: 265, startPoint y: 142, endPoint x: 236, endPoint y: 142, distance: 29.6
click at [236, 142] on div "New Task Task description" at bounding box center [223, 134] width 56 height 15
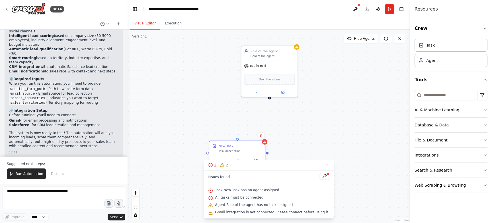
drag, startPoint x: 225, startPoint y: 126, endPoint x: 238, endPoint y: 143, distance: 20.5
click at [238, 143] on div "New Task Task description" at bounding box center [237, 153] width 57 height 25
drag, startPoint x: 269, startPoint y: 98, endPoint x: 211, endPoint y: 152, distance: 78.7
click at [211, 152] on div "Lead Data Collector Collect and consolidate incoming sales leads from multiple …" at bounding box center [116, 124] width 227 height 156
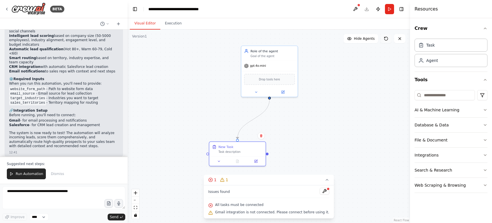
click at [384, 39] on icon at bounding box center [386, 38] width 5 height 5
click at [368, 38] on span "Hide Agents" at bounding box center [364, 38] width 21 height 5
click at [358, 38] on span "Show Agents" at bounding box center [363, 38] width 22 height 5
click at [377, 9] on button "Publish" at bounding box center [377, 9] width 9 height 10
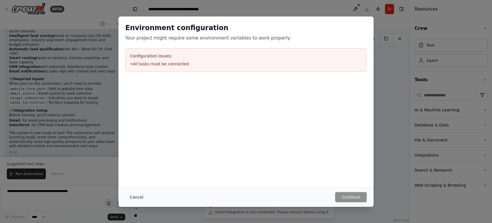
click at [141, 199] on button "Cancel" at bounding box center [136, 197] width 22 height 10
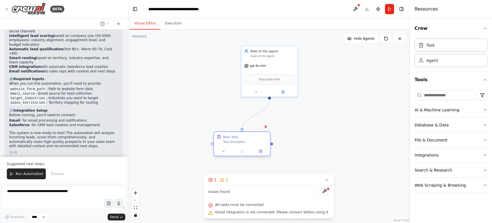
drag, startPoint x: 236, startPoint y: 150, endPoint x: 243, endPoint y: 141, distance: 11.4
click at [243, 141] on div "Task description" at bounding box center [245, 142] width 44 height 4
drag, startPoint x: 280, startPoint y: 58, endPoint x: 243, endPoint y: 62, distance: 37.5
click at [242, 60] on div "Role of the agent Goal of the agent" at bounding box center [265, 52] width 56 height 15
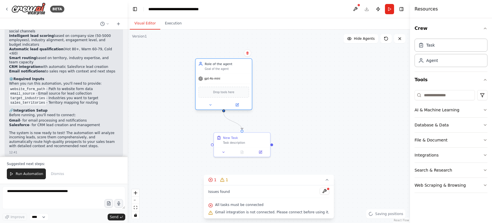
drag, startPoint x: 245, startPoint y: 56, endPoint x: 236, endPoint y: 67, distance: 14.6
click at [236, 67] on div "Role of the agent Goal of the agent" at bounding box center [227, 66] width 44 height 9
drag, startPoint x: 263, startPoint y: 143, endPoint x: 271, endPoint y: 142, distance: 8.0
click at [272, 142] on div "Task description" at bounding box center [254, 142] width 44 height 4
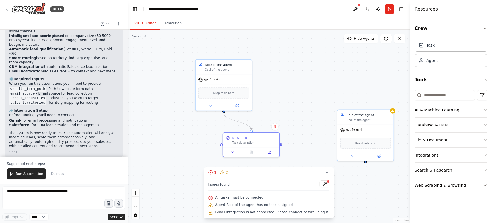
click at [283, 143] on div ".deletable-edge-delete-btn { width: 20px; height: 20px; border: 0px solid #ffff…" at bounding box center [268, 127] width 282 height 194
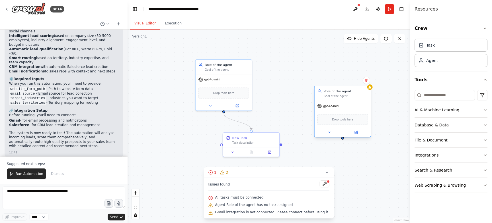
drag, startPoint x: 366, startPoint y: 127, endPoint x: 344, endPoint y: 104, distance: 32.0
click at [344, 103] on div "gpt-4o-mini" at bounding box center [342, 106] width 56 height 10
drag, startPoint x: 281, startPoint y: 145, endPoint x: 330, endPoint y: 132, distance: 51.2
click at [230, 132] on div "Lead Data Collector Collect and consolidate incoming sales leads from multiple …" at bounding box center [116, 124] width 227 height 156
drag, startPoint x: 279, startPoint y: 145, endPoint x: 302, endPoint y: 128, distance: 28.1
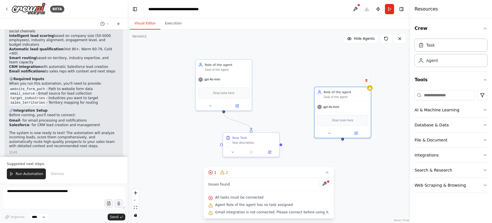
click at [304, 126] on div ".deletable-edge-delete-btn { width: 20px; height: 20px; border: 0px solid #ffff…" at bounding box center [268, 127] width 282 height 194
drag, startPoint x: 281, startPoint y: 145, endPoint x: 370, endPoint y: 88, distance: 106.0
click at [230, 88] on div "Lead Data Collector Collect and consolidate incoming sales leads from multiple …" at bounding box center [116, 124] width 227 height 156
click at [355, 99] on div "Role of the agent Goal of the agent" at bounding box center [342, 93] width 56 height 15
click at [368, 79] on icon at bounding box center [365, 80] width 3 height 3
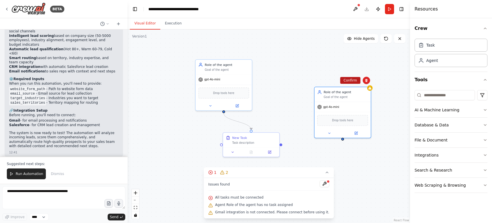
click at [345, 78] on button "Confirm" at bounding box center [350, 80] width 20 height 7
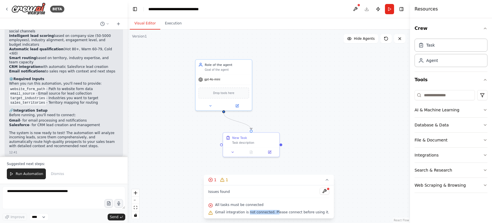
drag, startPoint x: 251, startPoint y: 212, endPoint x: 279, endPoint y: 212, distance: 27.9
click at [279, 212] on span "Gmail integration is not connected. Please connect before using it." at bounding box center [272, 212] width 114 height 5
click at [292, 211] on span "Gmail integration is not connected. Please connect before using it." at bounding box center [272, 212] width 114 height 5
click at [326, 189] on div at bounding box center [327, 189] width 3 height 3
click at [326, 190] on div at bounding box center [327, 189] width 3 height 3
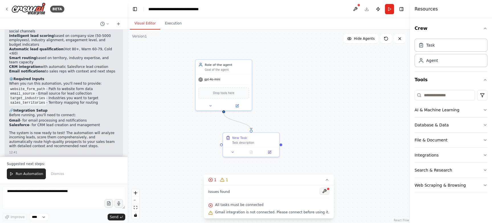
click at [319, 191] on button at bounding box center [324, 191] width 10 height 7
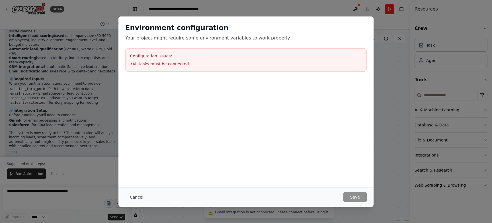
click at [139, 195] on button "Cancel" at bounding box center [136, 197] width 22 height 10
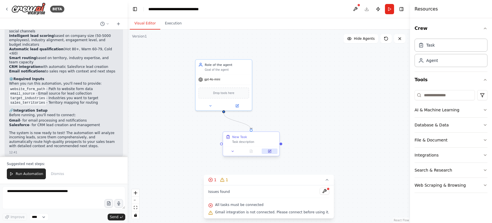
click at [270, 149] on button at bounding box center [269, 151] width 16 height 5
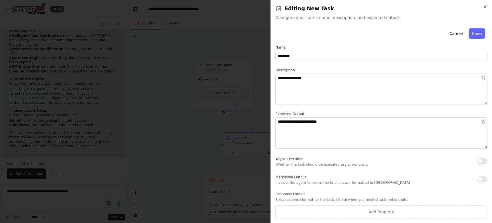
click at [482, 177] on button "button" at bounding box center [482, 180] width 10 height 6
click at [483, 161] on button "button" at bounding box center [482, 161] width 10 height 6
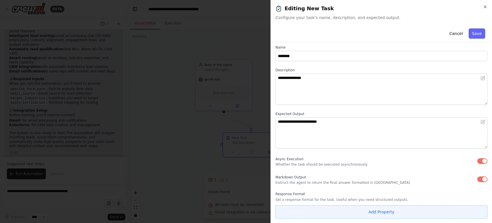
click at [411, 208] on button "Add Property" at bounding box center [381, 212] width 212 height 13
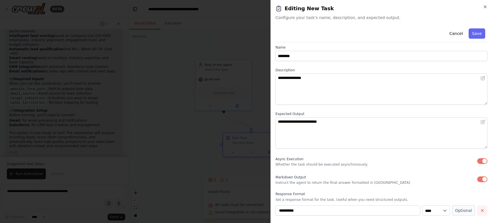
click at [479, 211] on button "button" at bounding box center [482, 211] width 10 height 10
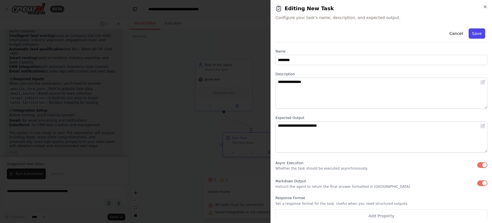
click at [475, 34] on button "Save" at bounding box center [476, 33] width 17 height 10
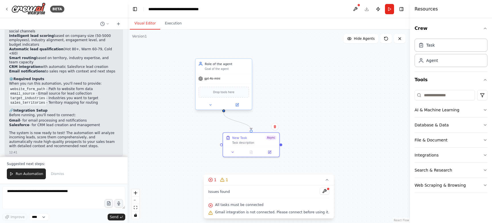
click at [230, 64] on div "Role of the agent" at bounding box center [227, 64] width 44 height 5
click at [240, 66] on div "Role of the agent Goal of the agent" at bounding box center [227, 66] width 44 height 9
click at [210, 69] on div "Goal of the agent" at bounding box center [227, 69] width 44 height 4
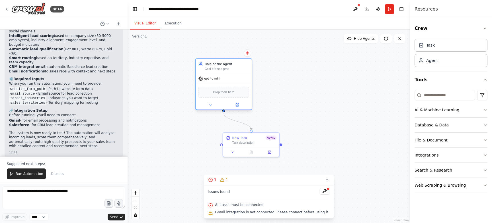
click at [214, 69] on div "Goal of the agent" at bounding box center [227, 69] width 44 height 4
click at [238, 104] on icon at bounding box center [237, 105] width 2 height 2
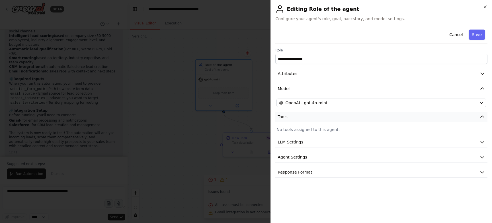
click at [328, 119] on button "Tools" at bounding box center [381, 117] width 212 height 11
click at [336, 118] on button "Tools" at bounding box center [381, 117] width 212 height 11
click at [329, 139] on button "LLM Settings" at bounding box center [381, 142] width 212 height 11
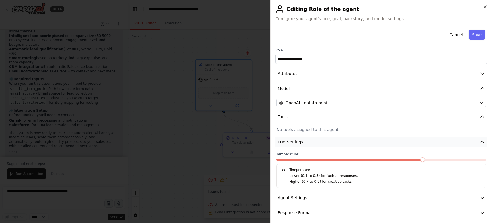
click at [339, 139] on button "LLM Settings" at bounding box center [381, 142] width 212 height 11
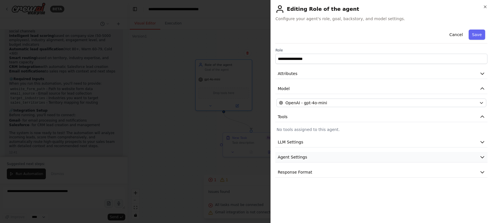
click at [332, 153] on button "Agent Settings" at bounding box center [381, 157] width 212 height 11
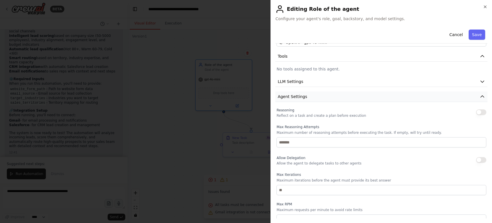
scroll to position [36, 0]
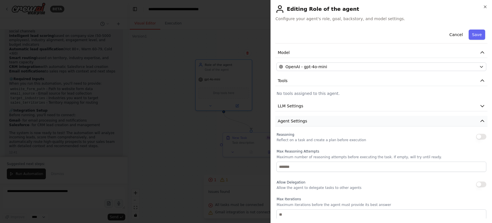
click at [331, 120] on button "Agent Settings" at bounding box center [381, 121] width 212 height 11
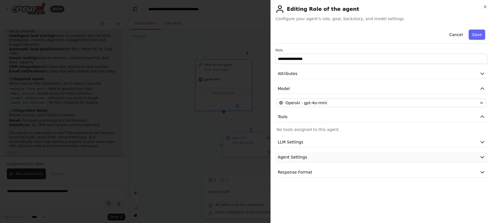
scroll to position [0, 0]
click at [332, 154] on button "Agent Settings" at bounding box center [381, 157] width 212 height 11
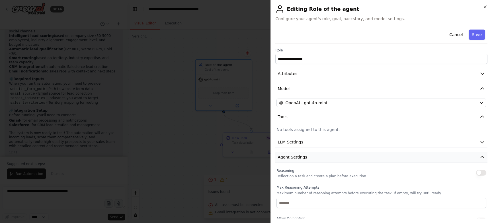
click at [339, 155] on button "Agent Settings" at bounding box center [381, 157] width 212 height 11
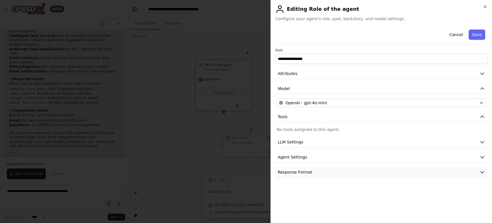
click at [334, 171] on button "Response Format" at bounding box center [381, 172] width 212 height 11
click at [348, 170] on button "Response Format" at bounding box center [381, 172] width 212 height 11
click at [470, 25] on div "**********" at bounding box center [380, 111] width 221 height 223
click at [476, 39] on button "Save" at bounding box center [476, 35] width 17 height 10
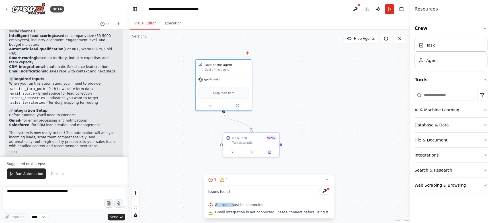
drag, startPoint x: 236, startPoint y: 204, endPoint x: 209, endPoint y: 209, distance: 27.7
click at [209, 209] on div "Issues found All tasks must be connected Gmail integration is not connected. Pl…" at bounding box center [269, 202] width 130 height 33
click at [245, 200] on div "Issues found All tasks must be connected Gmail integration is not connected. Pl…" at bounding box center [269, 202] width 130 height 33
click at [23, 174] on span "Run Automation" at bounding box center [30, 174] width 28 height 5
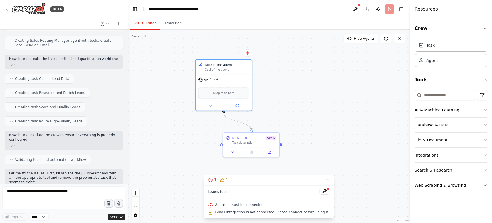
scroll to position [351, 0]
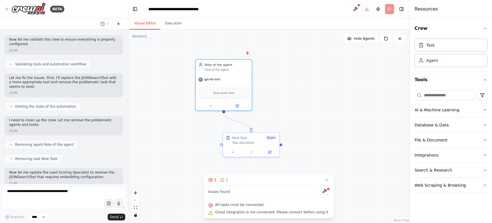
click at [120, 23] on icon at bounding box center [118, 24] width 5 height 5
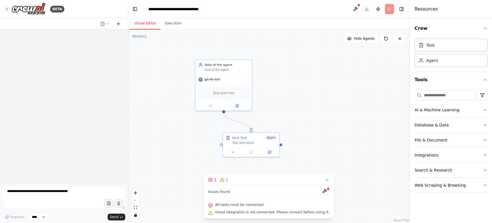
scroll to position [0, 0]
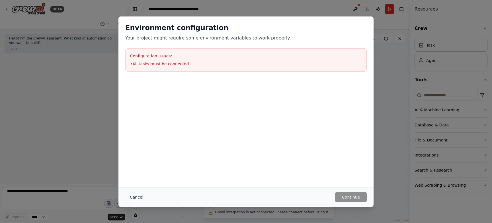
click at [134, 197] on button "Cancel" at bounding box center [136, 197] width 22 height 10
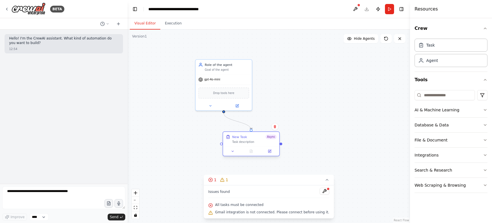
click at [244, 144] on div "New Task Async Task description" at bounding box center [251, 139] width 56 height 15
click at [273, 128] on icon at bounding box center [274, 126] width 3 height 3
click at [263, 126] on button "Confirm" at bounding box center [258, 126] width 20 height 7
click at [242, 66] on div "Role of the agent" at bounding box center [227, 64] width 44 height 5
click at [248, 55] on button at bounding box center [247, 53] width 7 height 7
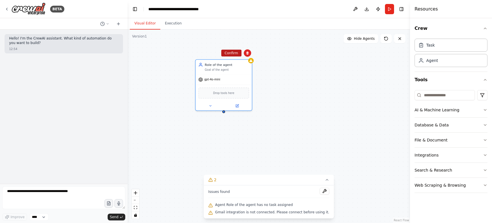
click at [231, 53] on button "Confirm" at bounding box center [231, 53] width 20 height 7
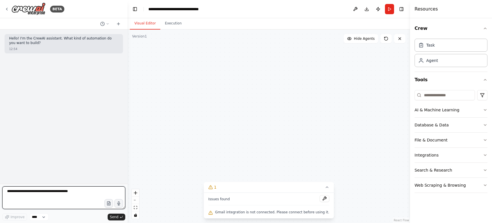
click at [77, 191] on textarea at bounding box center [63, 198] width 123 height 23
type textarea "*********"
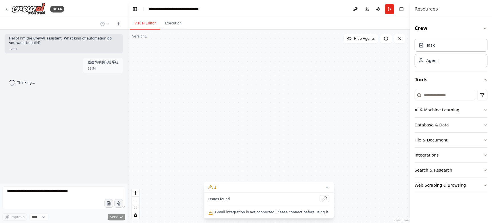
click at [111, 96] on div "Hello! I'm the CrewAI assistant. What kind of automation do you want to build? …" at bounding box center [63, 107] width 127 height 155
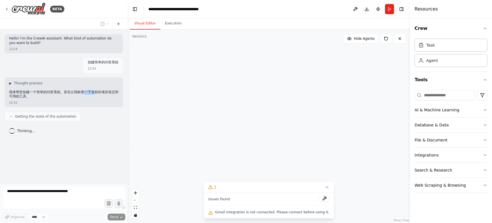
drag, startPoint x: 86, startPoint y: 92, endPoint x: 94, endPoint y: 92, distance: 8.3
click at [94, 92] on p "我来帮您创建一个简单的问答系统。首先让我检查一下当前的项目状态和可用的工具。" at bounding box center [63, 94] width 109 height 9
click at [90, 96] on p "我来帮您创建一个简单的问答系统。首先让我检查一下当前的项目状态和可用的工具。" at bounding box center [63, 94] width 109 height 9
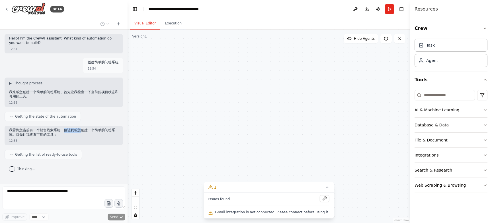
drag, startPoint x: 63, startPoint y: 132, endPoint x: 82, endPoint y: 132, distance: 19.1
click at [82, 132] on p "我看到您当前有一个销售线索系统，但让我帮您创建一个简单的问答系统。首先让我查看可用的工具：" at bounding box center [63, 132] width 109 height 9
click at [83, 137] on p "我看到您当前有一个销售线索系统，但让我帮您创建一个简单的问答系统。首先让我查看可用的工具：" at bounding box center [63, 132] width 109 height 9
drag, startPoint x: 66, startPoint y: 156, endPoint x: 84, endPoint y: 155, distance: 17.7
click at [85, 155] on div "Getting the list of ready-to-use tools" at bounding box center [64, 155] width 118 height 10
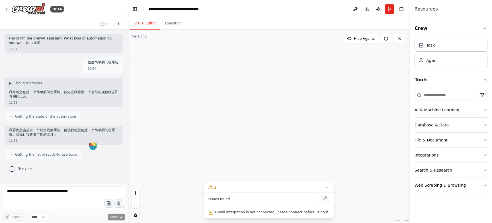
click at [88, 154] on div "Getting the list of ready-to-use tools" at bounding box center [64, 155] width 118 height 10
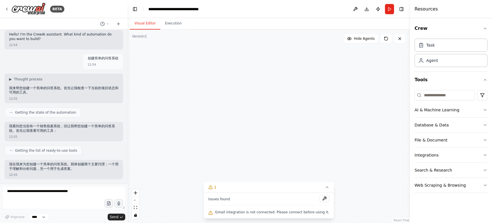
scroll to position [38, 0]
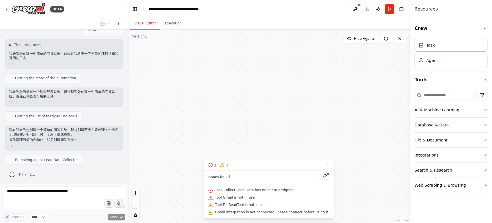
click at [312, 125] on div "Collect Lead Data Collect and consolidate incoming sales leads from multiple so…" at bounding box center [268, 127] width 282 height 194
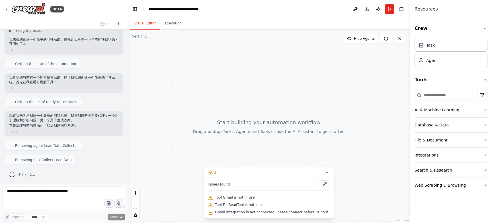
drag, startPoint x: 228, startPoint y: 97, endPoint x: 225, endPoint y: 92, distance: 5.1
click at [225, 92] on div at bounding box center [268, 127] width 282 height 194
drag, startPoint x: 190, startPoint y: 92, endPoint x: 257, endPoint y: 107, distance: 69.1
click at [257, 107] on div at bounding box center [268, 127] width 282 height 194
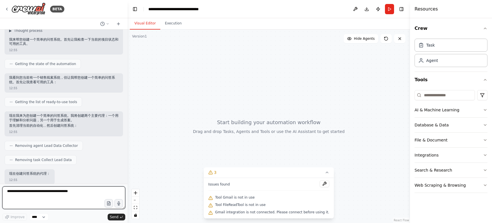
scroll to position [91, 0]
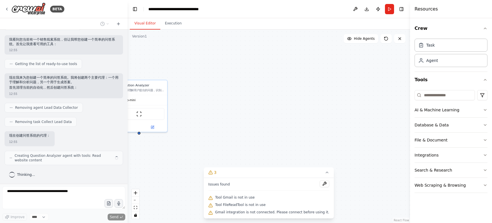
drag, startPoint x: 220, startPoint y: 96, endPoint x: 227, endPoint y: 96, distance: 7.4
click at [227, 96] on div "Question Analyzer 分析和理解用户提出的问题，识别问题类型、关键信息和意图，为准确回答做好准备 gpt-4o-mini ScrapeWebsi…" at bounding box center [268, 127] width 282 height 194
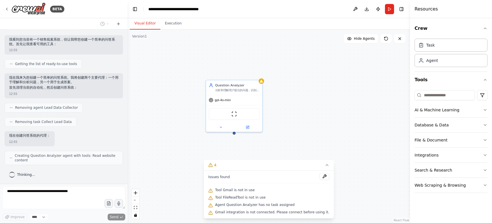
drag, startPoint x: 238, startPoint y: 100, endPoint x: 299, endPoint y: 100, distance: 60.9
click at [300, 100] on div "Question Analyzer 分析和理解用户提出的问题，识别问题类型、关键信息和意图，为准确回答做好准备 gpt-4o-mini ScrapeWebsi…" at bounding box center [268, 127] width 282 height 194
click at [248, 90] on div "分析和理解用户提出的问题，识别问题类型、关键信息和意图，为准确回答做好准备" at bounding box center [237, 90] width 44 height 4
click at [287, 91] on div "Question Analyzer 分析和理解用户提出的问题，识别问题类型、关键信息和意图，为准确回答做好准备 gpt-4o-mini ScrapeWebsi…" at bounding box center [268, 127] width 282 height 194
click at [110, 117] on div "Removing task Collect Lead Data" at bounding box center [64, 122] width 118 height 10
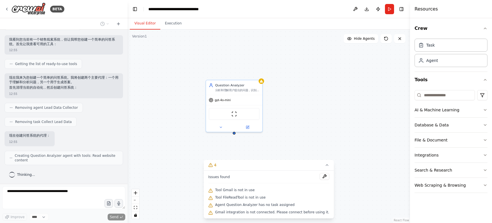
scroll to position [110, 0]
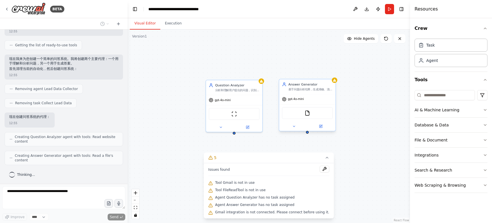
click at [317, 88] on div "基于问题分析结果，生成准确、清晰、有用的答案，确保信息的完整性和易理解性" at bounding box center [310, 90] width 44 height 4
click at [320, 125] on icon at bounding box center [321, 127] width 4 height 4
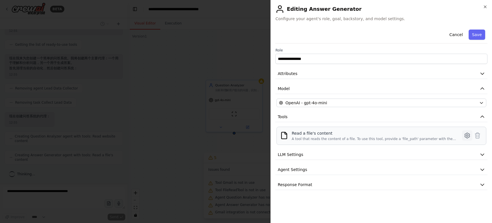
click at [467, 134] on icon at bounding box center [467, 135] width 7 height 7
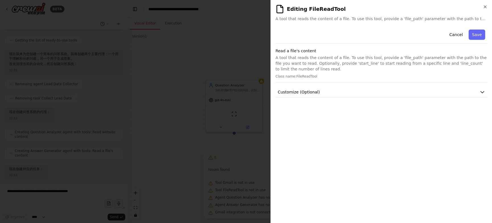
scroll to position [143, 0]
click at [408, 95] on button "Customize (Optional)" at bounding box center [381, 92] width 212 height 11
click at [485, 7] on icon "button" at bounding box center [485, 7] width 2 height 2
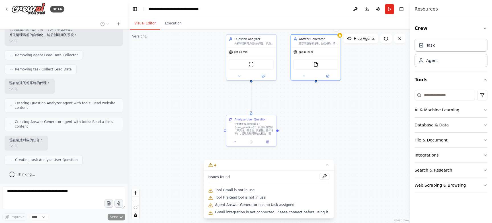
drag, startPoint x: 341, startPoint y: 133, endPoint x: 348, endPoint y: 79, distance: 55.1
click at [348, 79] on div ".deletable-edge-delete-btn { width: 20px; height: 20px; border: 0px solid #ffff…" at bounding box center [268, 127] width 282 height 194
click at [267, 123] on div "分析用户提出的问题："{user_question}"。识别问题类型（事实性、概念性、比较性、操作性等），提取关键词和核心概念，理解用户的真实意图和期望的答案…" at bounding box center [253, 128] width 39 height 13
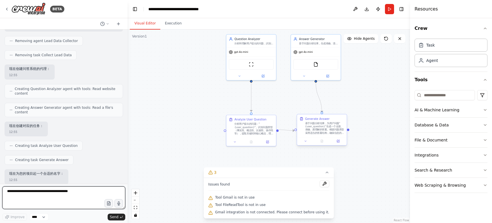
scroll to position [162, 0]
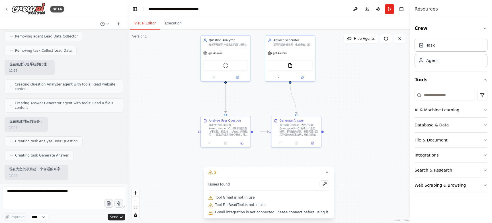
drag, startPoint x: 369, startPoint y: 92, endPoint x: 343, endPoint y: 93, distance: 25.3
click at [343, 93] on div ".deletable-edge-delete-btn { width: 20px; height: 20px; border: 0px solid #ffff…" at bounding box center [268, 127] width 282 height 194
click at [239, 137] on div "Analyze User Question 分析用户提出的问题："{user_question}"。识别问题类型（事实性、概念性、比较性、操作性等），提取关键…" at bounding box center [226, 126] width 50 height 22
click at [240, 143] on icon at bounding box center [241, 142] width 3 height 3
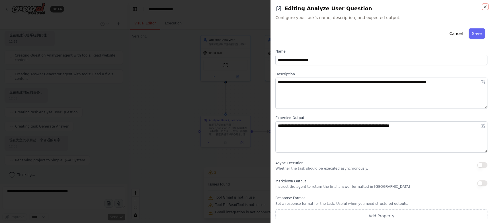
scroll to position [225, 0]
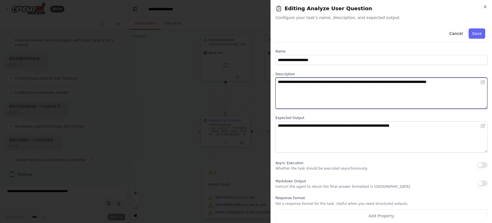
click at [337, 82] on textarea "**********" at bounding box center [381, 93] width 212 height 31
click at [353, 83] on textarea "**********" at bounding box center [381, 93] width 212 height 31
drag, startPoint x: 370, startPoint y: 81, endPoint x: 397, endPoint y: 80, distance: 27.3
click at [398, 81] on textarea "**********" at bounding box center [381, 93] width 212 height 31
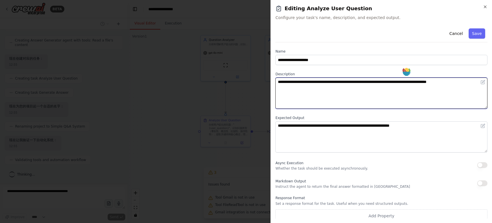
click at [407, 88] on textarea "**********" at bounding box center [381, 93] width 212 height 31
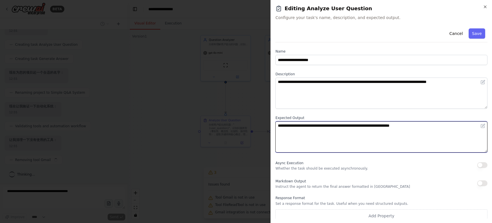
click at [387, 129] on textarea "**********" at bounding box center [381, 136] width 212 height 31
click at [381, 133] on textarea "**********" at bounding box center [381, 136] width 212 height 31
click at [382, 131] on textarea "**********" at bounding box center [381, 136] width 212 height 31
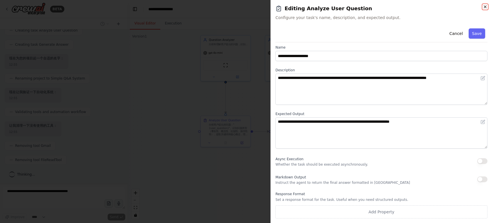
click at [483, 5] on icon "button" at bounding box center [485, 7] width 5 height 5
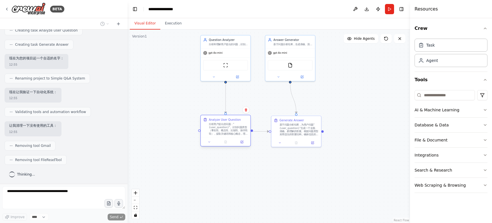
click at [237, 128] on div "分析用户提出的问题："{user_question}"。识别问题类型（事实性、概念性、比较性、操作性等），提取关键词和核心概念，理解用户的真实意图和期望的答案…" at bounding box center [228, 129] width 39 height 13
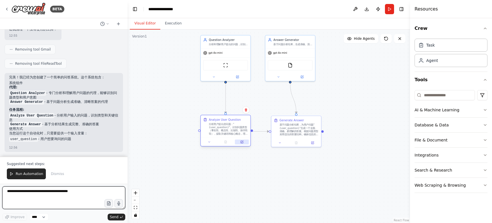
scroll to position [388, 0]
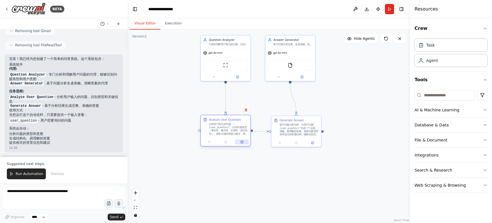
click at [244, 144] on button at bounding box center [242, 142] width 14 height 5
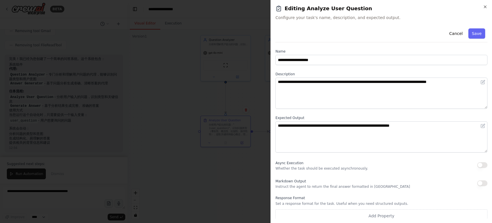
scroll to position [412, 0]
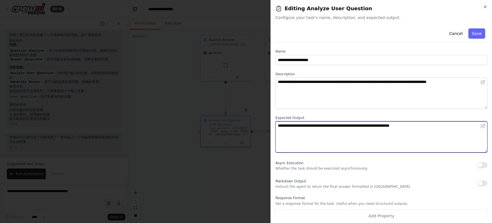
click at [381, 132] on textarea "**********" at bounding box center [381, 136] width 212 height 31
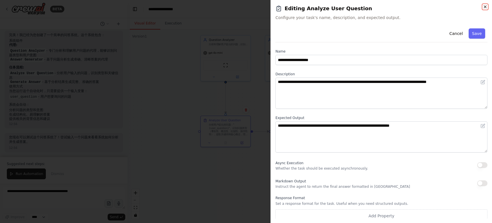
click at [483, 7] on icon "button" at bounding box center [485, 7] width 5 height 5
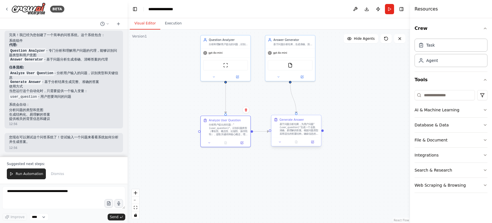
click at [304, 127] on div "基于问题分析结果，为用户问题"{user_question}"生成一个全面、准确、易理解的答案。根据问题类型采用适当的答案结构，确保信息的准确性和相关性。如果…" at bounding box center [298, 129] width 39 height 13
click at [300, 43] on div "基于问题分析结果，生成准确、清晰、有用的答案，确保信息的完整性和易理解性" at bounding box center [292, 43] width 39 height 3
click at [303, 76] on button at bounding box center [302, 76] width 23 height 5
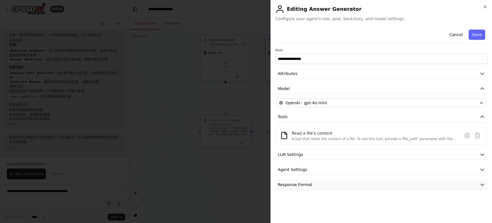
click at [350, 183] on button "Response Format" at bounding box center [381, 185] width 212 height 11
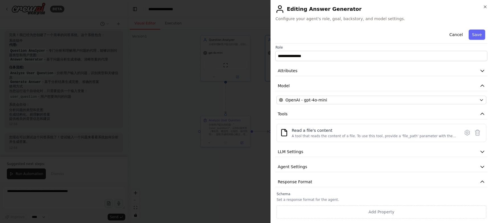
click at [359, 158] on div "**********" at bounding box center [381, 121] width 212 height 194
click at [359, 165] on button "Agent Settings" at bounding box center [381, 167] width 212 height 11
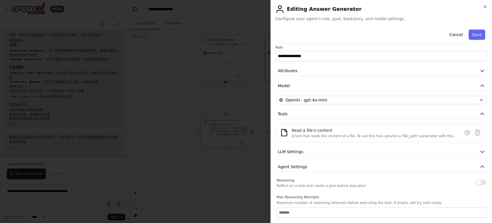
click at [362, 144] on div "**********" at bounding box center [381, 197] width 212 height 347
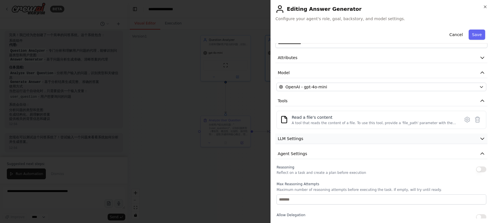
click at [364, 137] on button "LLM Settings" at bounding box center [381, 139] width 212 height 11
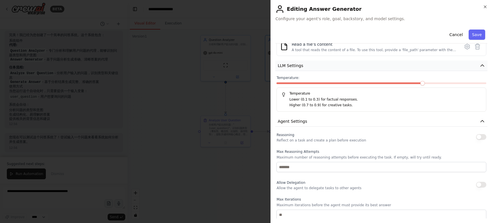
scroll to position [0, 0]
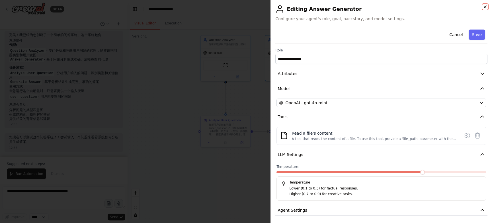
click at [485, 8] on icon "button" at bounding box center [485, 7] width 5 height 5
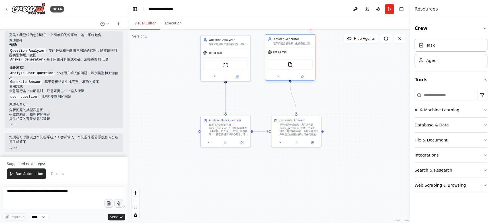
click at [291, 43] on div "基于问题分析结果，生成准确、清晰、有用的答案，确保信息的完整性和易理解性" at bounding box center [292, 43] width 39 height 3
click at [272, 40] on div "Answer Generator 基于问题分析结果，生成准确、清晰、有用的答案，确保信息的完整性和易理解性" at bounding box center [289, 41] width 45 height 8
click at [346, 115] on div ".deletable-edge-delete-btn { width: 20px; height: 20px; border: 0px solid #ffff…" at bounding box center [268, 127] width 282 height 194
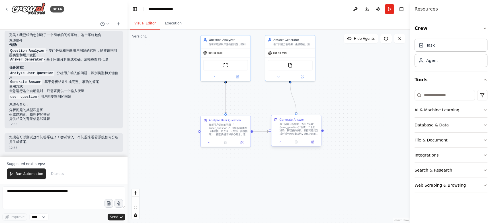
click at [287, 125] on div "基于问题分析结果，为用户问题"{user_question}"生成一个全面、准确、易理解的答案。根据问题类型采用适当的答案结构，确保信息的准确性和相关性。如果…" at bounding box center [298, 129] width 39 height 13
click at [227, 132] on div "分析用户提出的问题："{user_question}"。识别问题类型（事实性、概念性、比较性、操作性等），提取关键词和核心概念，理解用户的真实意图和期望的答案…" at bounding box center [228, 129] width 39 height 13
click at [30, 173] on span "Run Automation" at bounding box center [30, 174] width 28 height 5
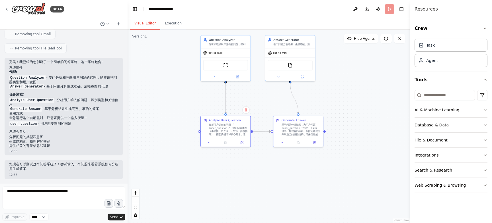
scroll to position [385, 0]
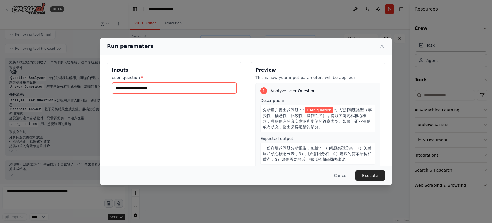
click at [182, 90] on input "user_question *" at bounding box center [174, 88] width 125 height 11
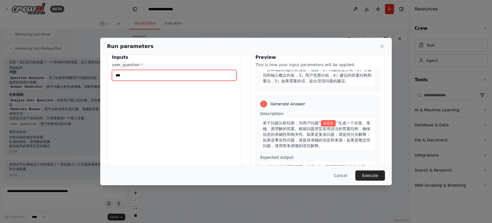
scroll to position [68, 0]
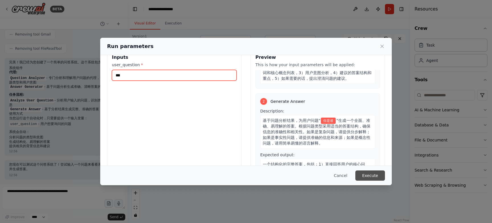
type input "***"
click at [362, 173] on button "Execute" at bounding box center [370, 176] width 30 height 10
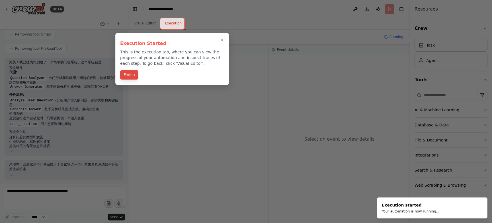
click at [127, 75] on button "Finish" at bounding box center [129, 74] width 18 height 9
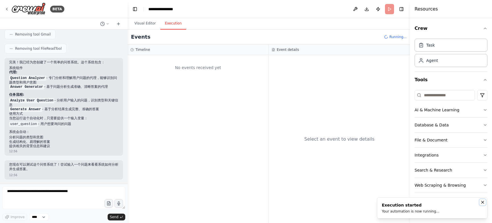
click at [483, 203] on icon "Notifications (F8)" at bounding box center [482, 202] width 2 height 2
click at [322, 105] on div "Select an event to view details" at bounding box center [339, 139] width 141 height 168
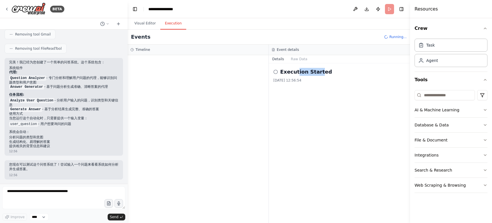
drag, startPoint x: 296, startPoint y: 70, endPoint x: 318, endPoint y: 74, distance: 22.4
click at [318, 74] on h2 "Execution Started" at bounding box center [306, 72] width 52 height 8
click at [322, 74] on h2 "Execution Started" at bounding box center [306, 72] width 52 height 8
drag, startPoint x: 320, startPoint y: 73, endPoint x: 272, endPoint y: 73, distance: 48.1
click at [272, 73] on div "Execution Started 2025/9/22 12:56:54" at bounding box center [339, 143] width 141 height 160
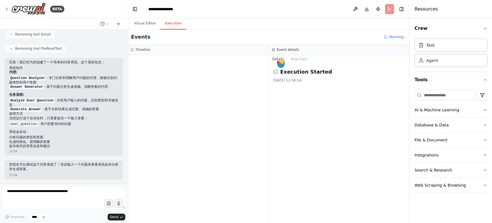
click at [320, 73] on h2 "Execution Started" at bounding box center [306, 72] width 52 height 8
drag, startPoint x: 323, startPoint y: 73, endPoint x: 291, endPoint y: 73, distance: 32.4
click at [291, 73] on div "Execution Started" at bounding box center [339, 72] width 132 height 8
click at [329, 73] on div "Execution Started" at bounding box center [339, 72] width 132 height 8
click at [208, 75] on div at bounding box center [197, 139] width 141 height 168
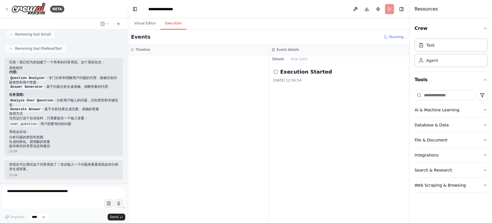
click at [213, 45] on div "Timeline" at bounding box center [197, 50] width 141 height 11
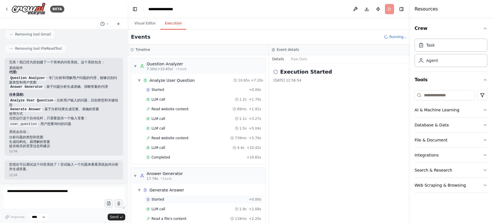
scroll to position [18, 0]
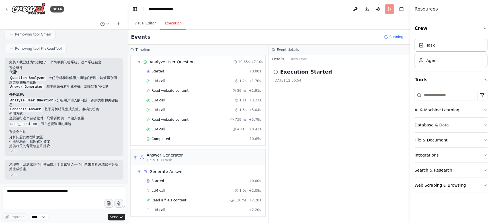
click at [226, 21] on div "Visual Editor Execution" at bounding box center [268, 23] width 282 height 11
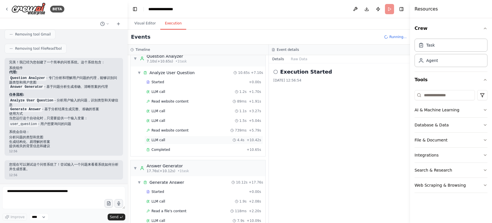
scroll to position [412, 0]
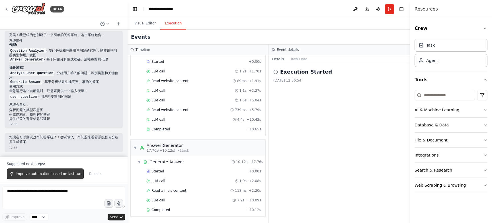
click at [77, 175] on span "Improve automation based on last run" at bounding box center [48, 174] width 65 height 5
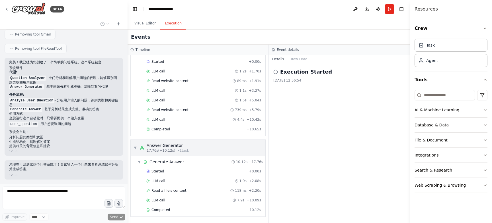
scroll to position [399, 0]
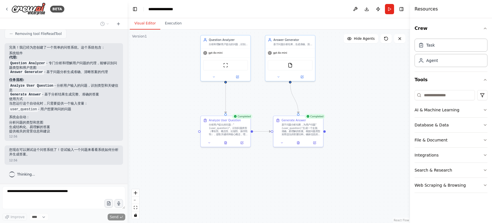
click at [146, 21] on button "Visual Editor" at bounding box center [145, 24] width 30 height 12
click at [354, 92] on div ".deletable-edge-delete-btn { width: 20px; height: 20px; border: 0px solid #ffff…" at bounding box center [268, 127] width 282 height 194
click at [306, 137] on div "Generate Answer 基于问题分析结果，为用户问题"{user_question}"生成一个全面、准确、易理解的答案。根据问题类型采用适当的答案结构…" at bounding box center [298, 126] width 50 height 22
click at [358, 111] on div ".deletable-edge-delete-btn { width: 20px; height: 20px; border: 0px solid #ffff…" at bounding box center [268, 127] width 282 height 194
click at [170, 20] on button "Execution" at bounding box center [173, 24] width 26 height 12
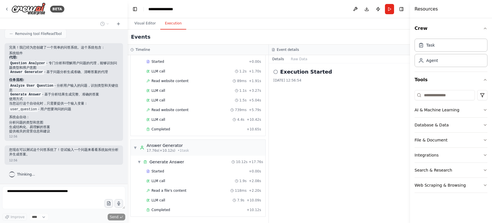
click at [337, 100] on div "Execution Started 2025/9/22 12:56:54" at bounding box center [339, 143] width 141 height 160
click at [149, 22] on button "Visual Editor" at bounding box center [145, 24] width 30 height 12
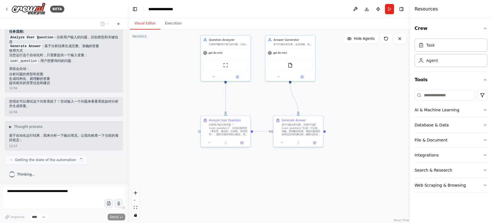
click at [334, 113] on div ".deletable-edge-delete-btn { width: 20px; height: 20px; border: 0px solid #ffff…" at bounding box center [268, 127] width 282 height 194
click at [366, 111] on div ".deletable-edge-delete-btn { width: 20px; height: 20px; border: 0px solid #ffff…" at bounding box center [268, 127] width 282 height 194
click at [317, 135] on div "基于问题分析结果，为用户问题"{user_question}"生成一个全面、准确、易理解的答案。根据问题类型采用适当的答案结构，确保信息的准确性和相关性。如果…" at bounding box center [300, 129] width 39 height 13
click at [315, 143] on icon at bounding box center [314, 142] width 3 height 3
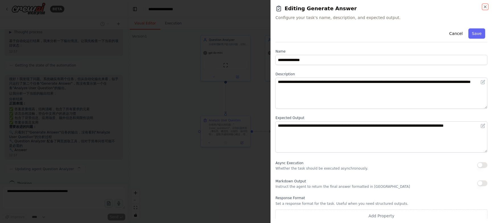
scroll to position [557, 0]
click at [485, 6] on icon "button" at bounding box center [485, 7] width 2 height 2
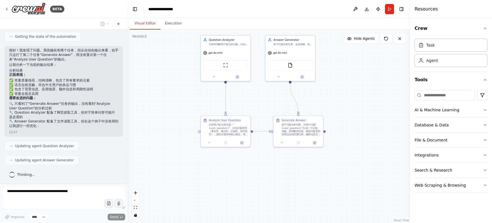
scroll to position [586, 0]
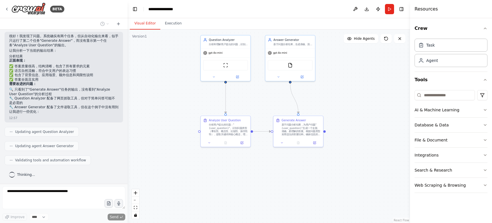
click at [367, 71] on div ".deletable-edge-delete-btn { width: 20px; height: 20px; border: 0px solid #ffff…" at bounding box center [268, 127] width 282 height 194
click at [176, 24] on button "Execution" at bounding box center [173, 24] width 26 height 12
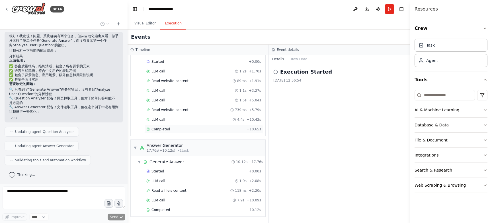
scroll to position [24, 0]
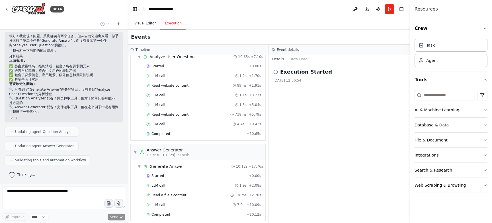
click at [150, 26] on button "Visual Editor" at bounding box center [145, 24] width 30 height 12
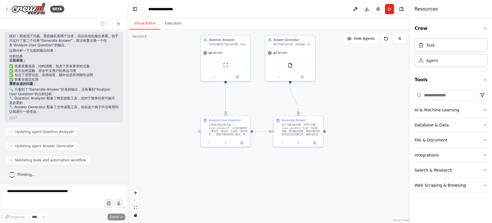
click at [352, 86] on div ".deletable-edge-delete-btn { width: 20px; height: 20px; border: 0px solid #ffff…" at bounding box center [268, 127] width 282 height 194
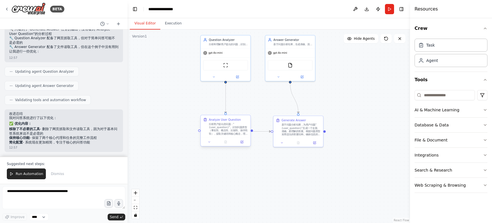
click at [235, 129] on div "分析用户提出的问题："{user_question}"。识别问题类型（事实性、概念性、比较性、操作性等），提取关键词和核心概念，理解用户的真实意图和期望的答案…" at bounding box center [228, 129] width 39 height 13
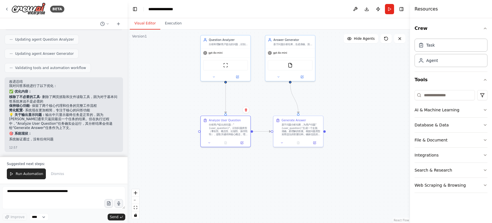
scroll to position [697, 0]
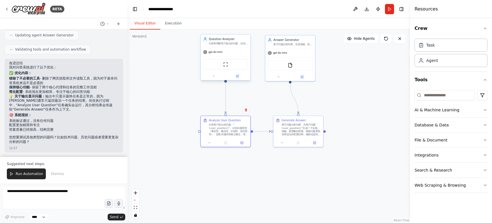
click at [236, 53] on div "gpt-4o-mini" at bounding box center [226, 52] width 50 height 9
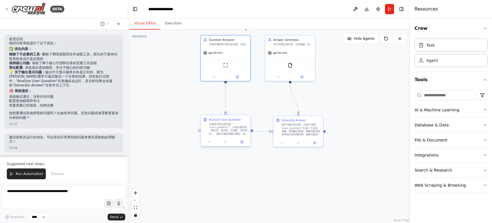
click at [228, 125] on div "分析用户提出的问题："{user_question}"。识别问题类型（事实性、概念性、比较性、操作性等），提取关键词和核心概念，理解用户的真实意图和期望的答案…" at bounding box center [228, 129] width 39 height 13
click at [231, 53] on div "gpt-4o-mini" at bounding box center [226, 52] width 50 height 9
click at [221, 127] on div "分析用户提出的问题："{user_question}"。识别问题类型（事实性、概念性、比较性、操作性等），提取关键词和核心概念，理解用户的真实意图和期望的答案…" at bounding box center [228, 129] width 39 height 13
click at [225, 53] on div "gpt-4o-mini" at bounding box center [226, 52] width 50 height 9
click at [238, 129] on div "分析用户提出的问题："{user_question}"。识别问题类型（事实性、概念性、比较性、操作性等），提取关键词和核心概念，理解用户的真实意图和期望的答案…" at bounding box center [228, 129] width 39 height 13
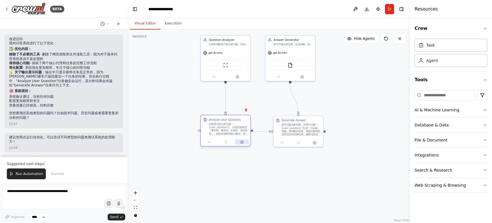
click at [242, 142] on icon at bounding box center [242, 142] width 2 height 2
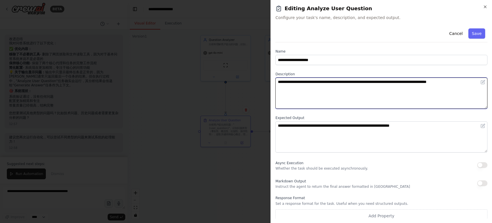
click at [330, 81] on textarea "**********" at bounding box center [381, 93] width 212 height 31
click at [361, 100] on textarea "**********" at bounding box center [381, 93] width 212 height 31
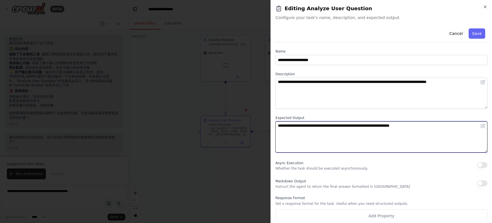
click at [301, 125] on textarea "**********" at bounding box center [381, 136] width 212 height 31
click at [386, 138] on textarea "**********" at bounding box center [381, 136] width 212 height 31
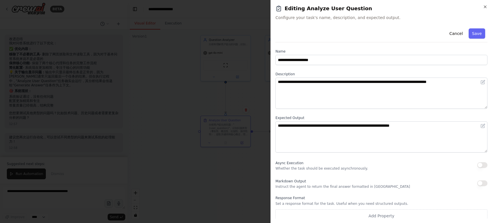
click at [487, 5] on div "**********" at bounding box center [380, 111] width 221 height 223
click at [483, 7] on icon "button" at bounding box center [485, 7] width 5 height 5
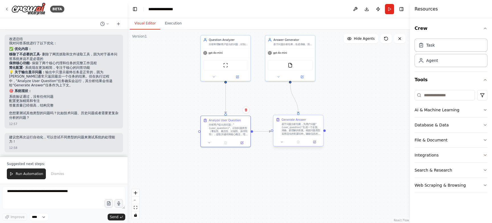
click at [294, 136] on div "Generate Answer 基于问题分析结果，为用户问题"{user_question}"生成一个全面、准确、易理解的答案。根据问题类型采用适当的答案结构…" at bounding box center [298, 126] width 50 height 22
click at [312, 141] on button at bounding box center [314, 142] width 14 height 5
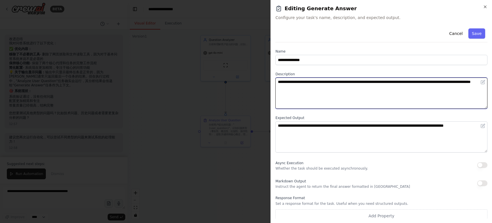
click at [400, 96] on textarea "**********" at bounding box center [381, 93] width 212 height 31
drag, startPoint x: 286, startPoint y: 82, endPoint x: 302, endPoint y: 82, distance: 16.2
click at [302, 82] on textarea "**********" at bounding box center [381, 93] width 212 height 31
click at [302, 81] on textarea "**********" at bounding box center [381, 93] width 212 height 31
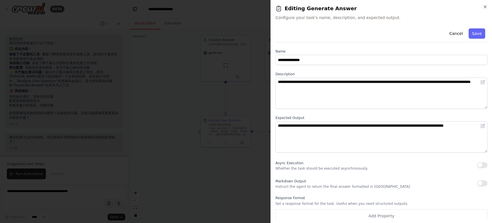
click at [487, 8] on div "**********" at bounding box center [380, 111] width 221 height 223
click at [483, 8] on icon "button" at bounding box center [485, 7] width 5 height 5
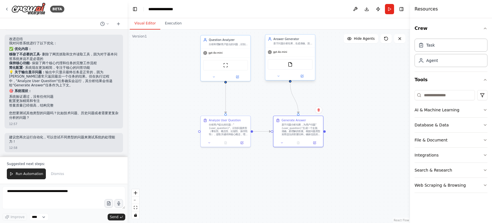
click at [296, 46] on div "Answer Generator 基于问题分析结果，生成准确、清晰、有用的答案，确保信息的完整性和易理解性" at bounding box center [290, 41] width 50 height 13
click at [293, 126] on div "基于问题分析结果，为用户问题"{user_question}"生成一个全面、准确、易理解的答案。根据问题类型采用适当的答案结构，确保信息的准确性和相关性。如果…" at bounding box center [300, 129] width 39 height 13
click at [232, 127] on div "分析用户提出的问题："{user_question}"。识别问题类型（事实性、概念性、比较性、操作性等），提取关键词和核心概念，理解用户的真实意图和期望的答案…" at bounding box center [228, 129] width 39 height 13
click at [388, 8] on button "Run" at bounding box center [389, 9] width 9 height 10
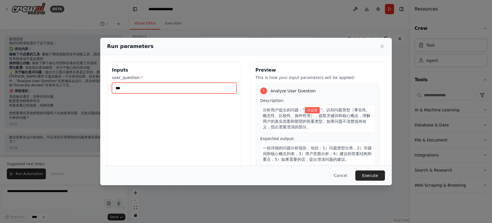
click at [178, 88] on input "***" at bounding box center [174, 88] width 125 height 11
type input "*"
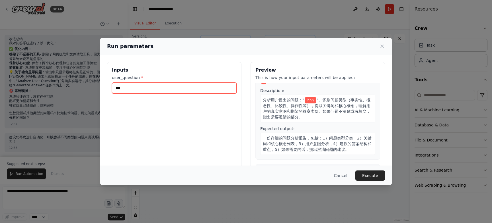
scroll to position [17, 0]
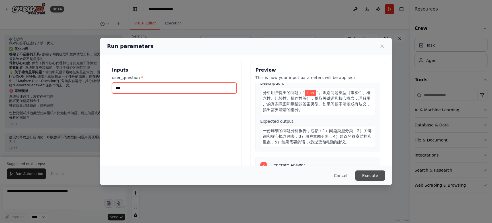
type input "***"
click at [362, 172] on button "Execute" at bounding box center [370, 176] width 30 height 10
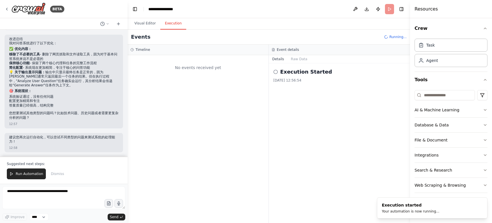
scroll to position [0, 0]
click at [138, 22] on button "Visual Editor" at bounding box center [145, 24] width 30 height 12
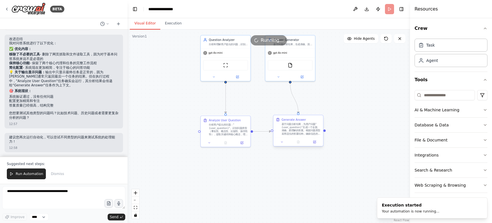
click at [305, 128] on div "基于问题分析结果，为用户问题"{user_question}"生成一个全面、准确、易理解的答案。根据问题类型采用适当的答案结构，确保信息的准确性和相关性。如果…" at bounding box center [300, 129] width 39 height 13
click at [317, 140] on button at bounding box center [314, 142] width 14 height 5
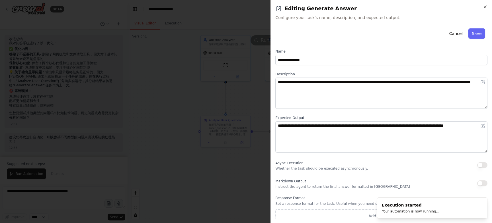
click at [488, 6] on div "**********" at bounding box center [380, 111] width 221 height 223
click at [487, 6] on icon "button" at bounding box center [485, 7] width 5 height 5
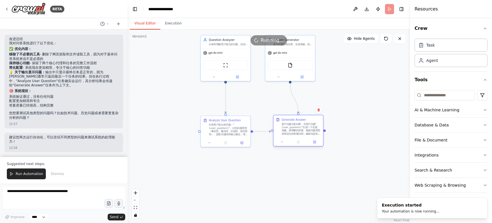
click at [288, 130] on div "基于问题分析结果，为用户问题"{user_question}"生成一个全面、准确、易理解的答案。根据问题类型采用适当的答案结构，确保信息的准确性和相关性。如果…" at bounding box center [300, 129] width 39 height 13
click at [314, 143] on icon at bounding box center [314, 142] width 3 height 3
click at [315, 145] on div at bounding box center [298, 142] width 50 height 8
click at [315, 143] on icon at bounding box center [314, 142] width 3 height 3
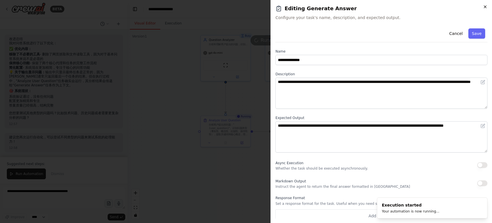
click at [485, 9] on icon "button" at bounding box center [485, 7] width 5 height 5
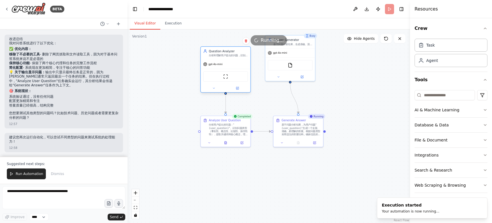
drag, startPoint x: 242, startPoint y: 51, endPoint x: 242, endPoint y: 60, distance: 9.4
click at [242, 61] on div "gpt-4o-mini" at bounding box center [226, 64] width 50 height 9
click at [297, 49] on div "gpt-4o-mini" at bounding box center [290, 52] width 50 height 9
click at [238, 56] on div "gpt-4o-mini" at bounding box center [226, 60] width 50 height 9
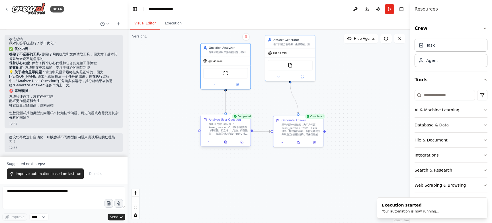
click at [218, 131] on div "分析用户提出的问题："{user_question}"。识别问题类型（事实性、概念性、比较性、操作性等），提取关键词和核心概念，理解用户的真实意图和期望的答案…" at bounding box center [228, 129] width 39 height 13
drag, startPoint x: 304, startPoint y: 53, endPoint x: 306, endPoint y: 73, distance: 20.6
click at [306, 73] on div "gpt-4o-mini" at bounding box center [290, 68] width 50 height 9
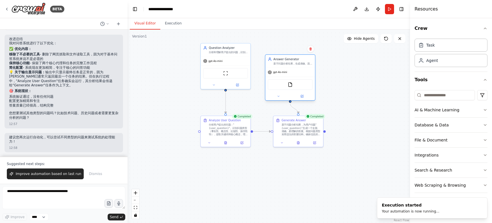
drag, startPoint x: 306, startPoint y: 71, endPoint x: 313, endPoint y: 64, distance: 9.9
click at [313, 68] on div "gpt-4o-mini" at bounding box center [290, 72] width 50 height 9
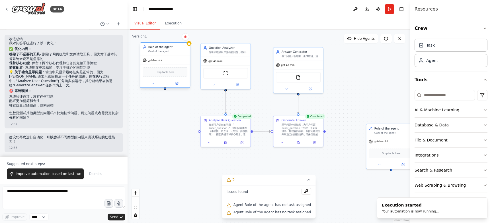
drag, startPoint x: 183, startPoint y: 79, endPoint x: 167, endPoint y: 59, distance: 25.4
click at [167, 59] on div "gpt-4o-mini" at bounding box center [165, 60] width 50 height 9
click at [165, 90] on div ".deletable-edge-delete-btn { width: 20px; height: 20px; border: 0px solid #ffff…" at bounding box center [268, 127] width 282 height 194
drag, startPoint x: 165, startPoint y: 89, endPoint x: 200, endPoint y: 131, distance: 53.9
click at [200, 131] on div "Question Analyzer 分析和理解用户提出的问题，识别问题类型、关键信息和意图，为准确回答做好准备 gpt-4o-mini ScrapeWebsi…" at bounding box center [280, 83] width 200 height 137
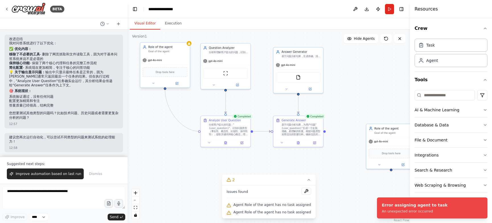
drag, startPoint x: 198, startPoint y: 130, endPoint x: 167, endPoint y: 88, distance: 52.2
click at [180, 88] on div "Question Analyzer 分析和理解用户提出的问题，识别问题类型、关键信息和意图，为准确回答做好准备 gpt-4o-mini ScrapeWebsi…" at bounding box center [280, 83] width 200 height 137
click at [309, 180] on button "2" at bounding box center [269, 180] width 94 height 11
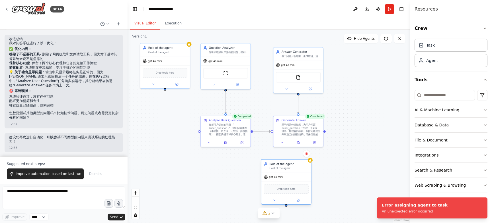
drag, startPoint x: 394, startPoint y: 132, endPoint x: 290, endPoint y: 168, distance: 109.9
click at [290, 168] on div "Goal of the agent" at bounding box center [288, 168] width 39 height 3
click at [304, 153] on button at bounding box center [306, 153] width 7 height 7
click at [286, 154] on button "Confirm" at bounding box center [290, 154] width 20 height 7
click at [345, 155] on div ".deletable-edge-delete-btn { width: 20px; height: 20px; border: 0px solid #ffff…" at bounding box center [268, 127] width 282 height 194
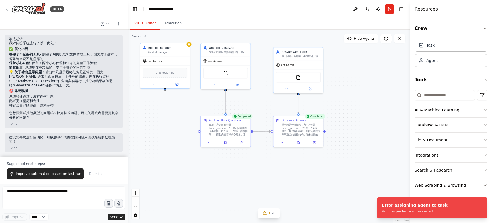
click at [303, 168] on div ".deletable-edge-delete-btn { width: 20px; height: 20px; border: 0px solid #ffff…" at bounding box center [268, 127] width 282 height 194
drag, startPoint x: 374, startPoint y: 71, endPoint x: 381, endPoint y: 83, distance: 13.9
click at [381, 83] on div ".deletable-edge-delete-btn { width: 20px; height: 20px; border: 0px solid #ffff…" at bounding box center [268, 127] width 282 height 194
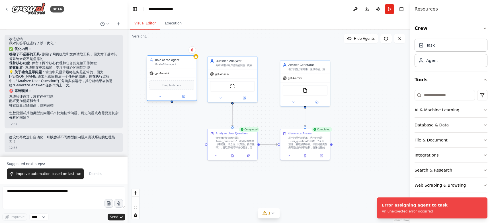
click at [175, 64] on div "Goal of the agent" at bounding box center [174, 64] width 39 height 3
click at [193, 49] on icon at bounding box center [191, 49] width 3 height 3
click at [176, 47] on button "Confirm" at bounding box center [176, 50] width 20 height 7
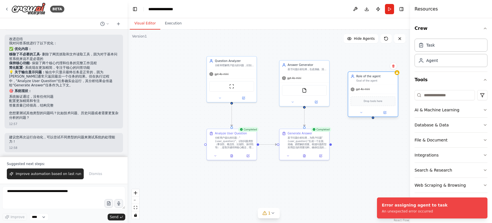
drag, startPoint x: 400, startPoint y: 82, endPoint x: 368, endPoint y: 85, distance: 32.0
click at [368, 85] on div "gpt-4o-mini" at bounding box center [373, 89] width 50 height 9
click at [271, 218] on button "1" at bounding box center [269, 213] width 22 height 11
click at [392, 68] on button at bounding box center [393, 65] width 7 height 7
click at [377, 65] on button "Confirm" at bounding box center [377, 66] width 20 height 7
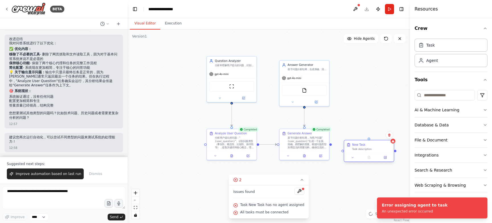
drag, startPoint x: 389, startPoint y: 129, endPoint x: 357, endPoint y: 154, distance: 41.1
click at [357, 154] on div "New Task Task description" at bounding box center [368, 151] width 50 height 22
click at [390, 133] on button at bounding box center [388, 134] width 7 height 7
click at [377, 134] on button "Confirm" at bounding box center [373, 135] width 20 height 7
